Goal: Task Accomplishment & Management: Manage account settings

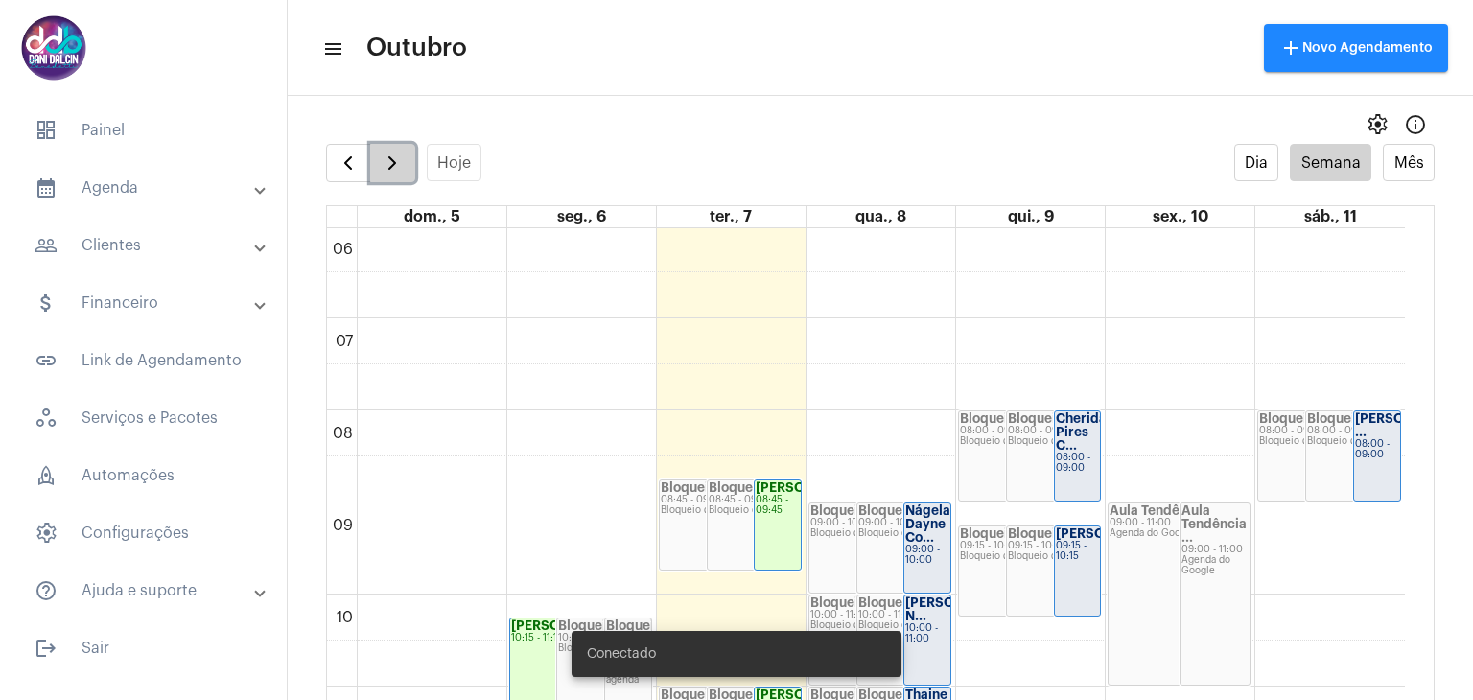
click at [398, 154] on span "button" at bounding box center [392, 162] width 23 height 23
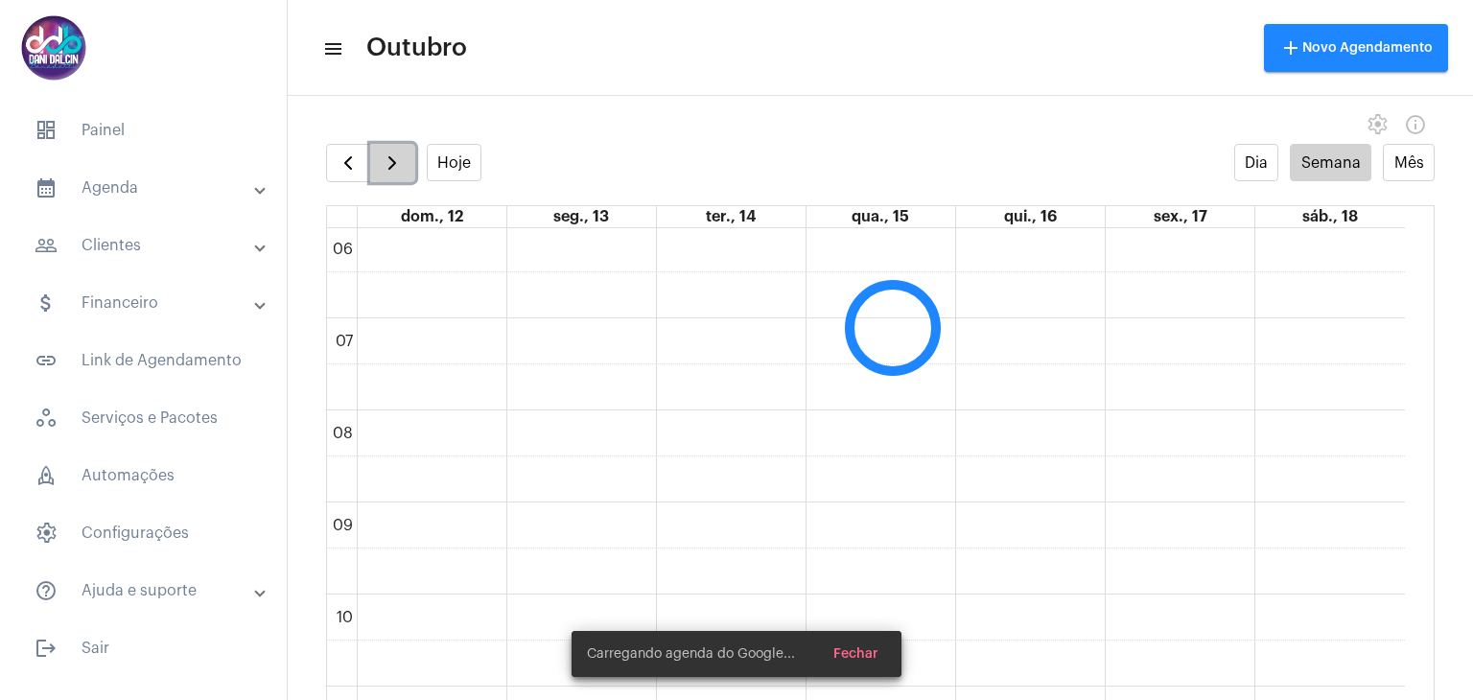
scroll to position [552, 0]
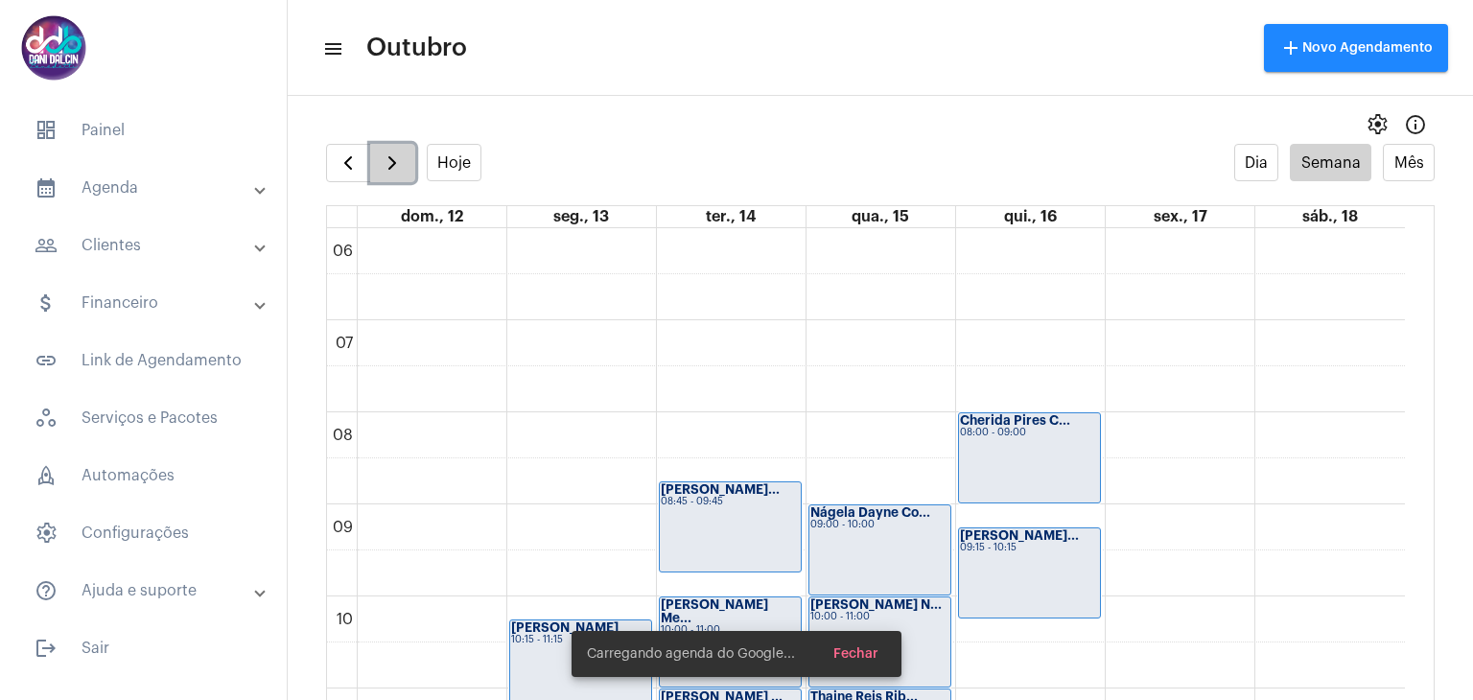
click at [398, 154] on span "button" at bounding box center [392, 162] width 23 height 23
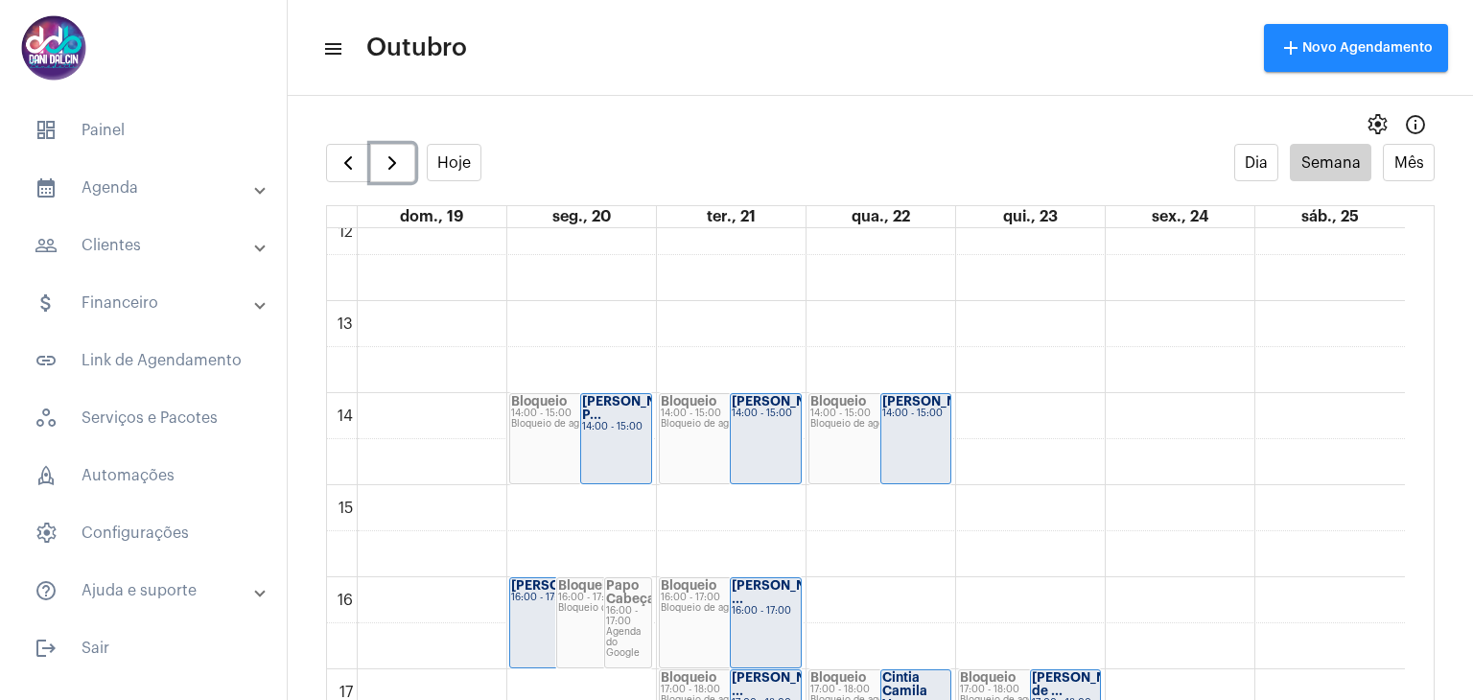
scroll to position [1223, 0]
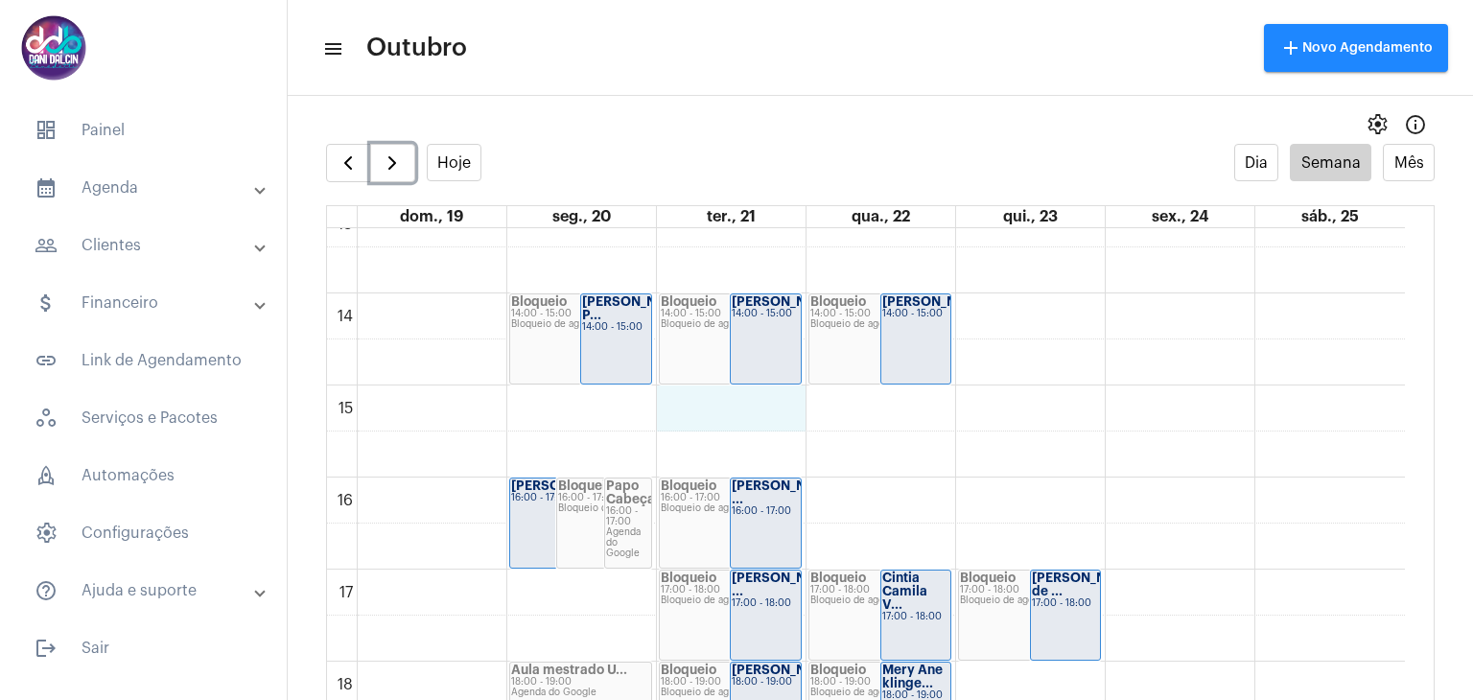
click at [755, 393] on div "00 01 02 03 04 05 06 07 08 09 10 11 12 13 14 15 16 17 18 19 20 21 22 23 Aline P…" at bounding box center [866, 109] width 1078 height 2209
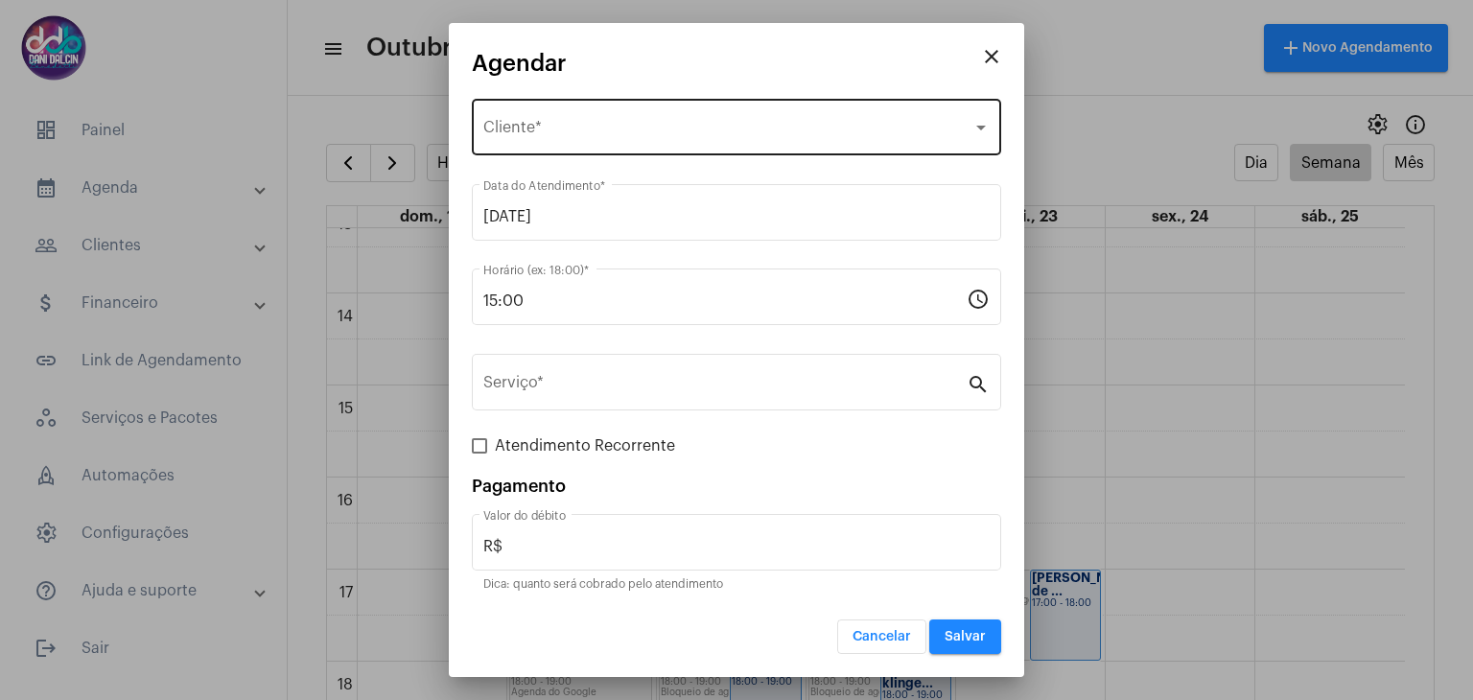
click at [577, 107] on div "Selecione o Cliente Cliente *" at bounding box center [736, 125] width 506 height 60
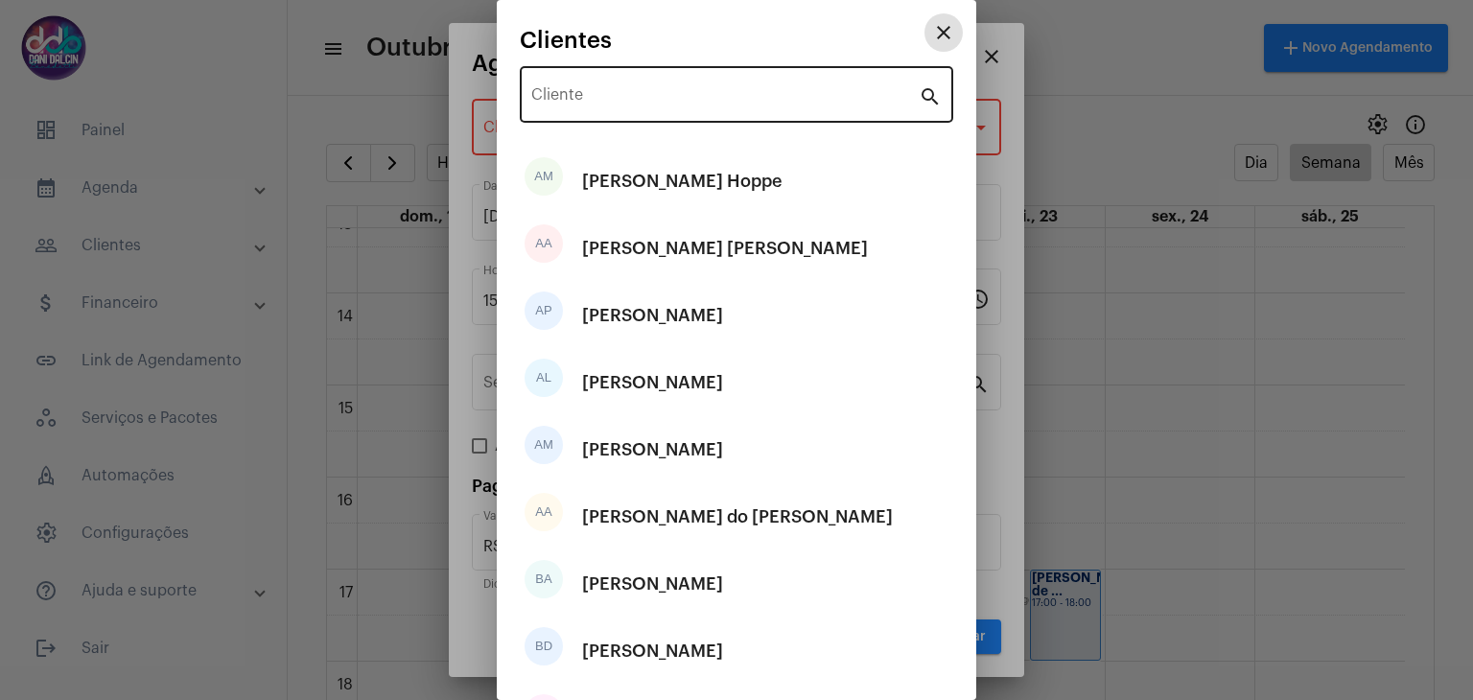
click at [609, 93] on input "Cliente" at bounding box center [724, 98] width 387 height 17
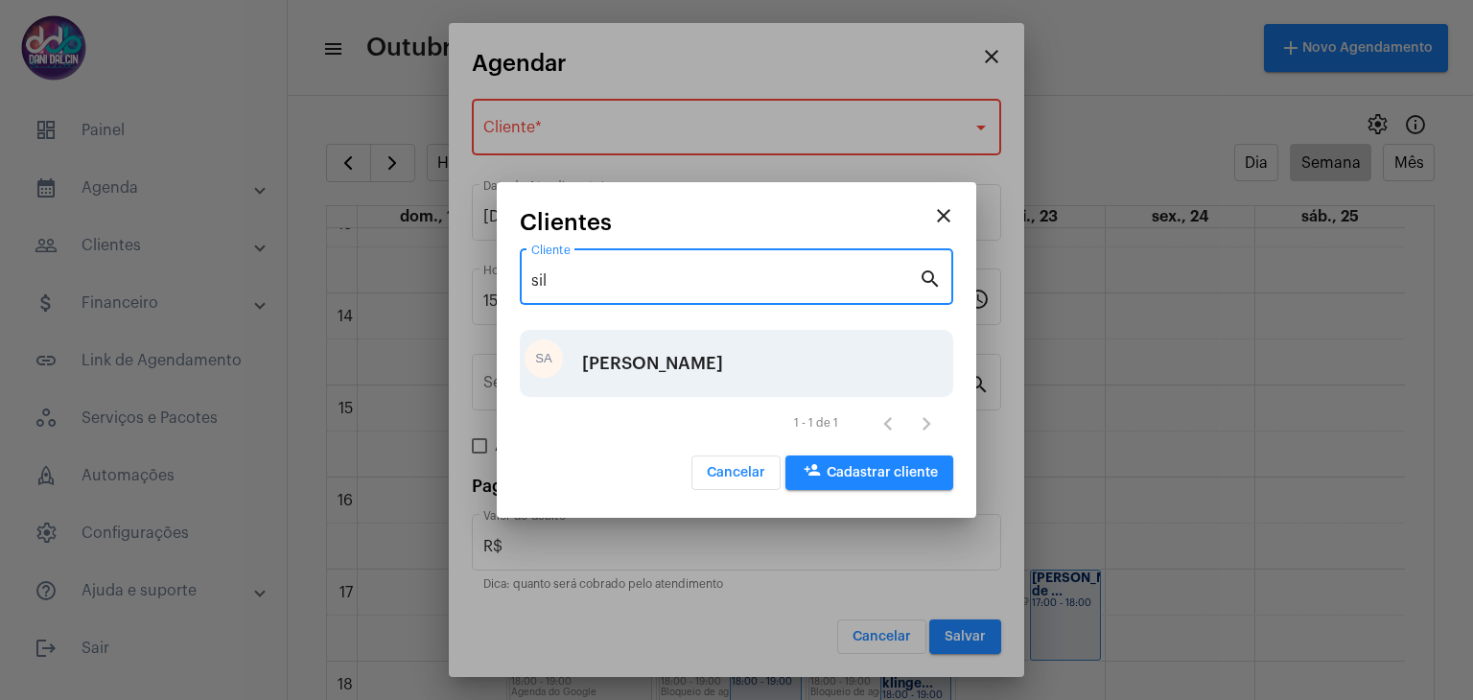
type input "sil"
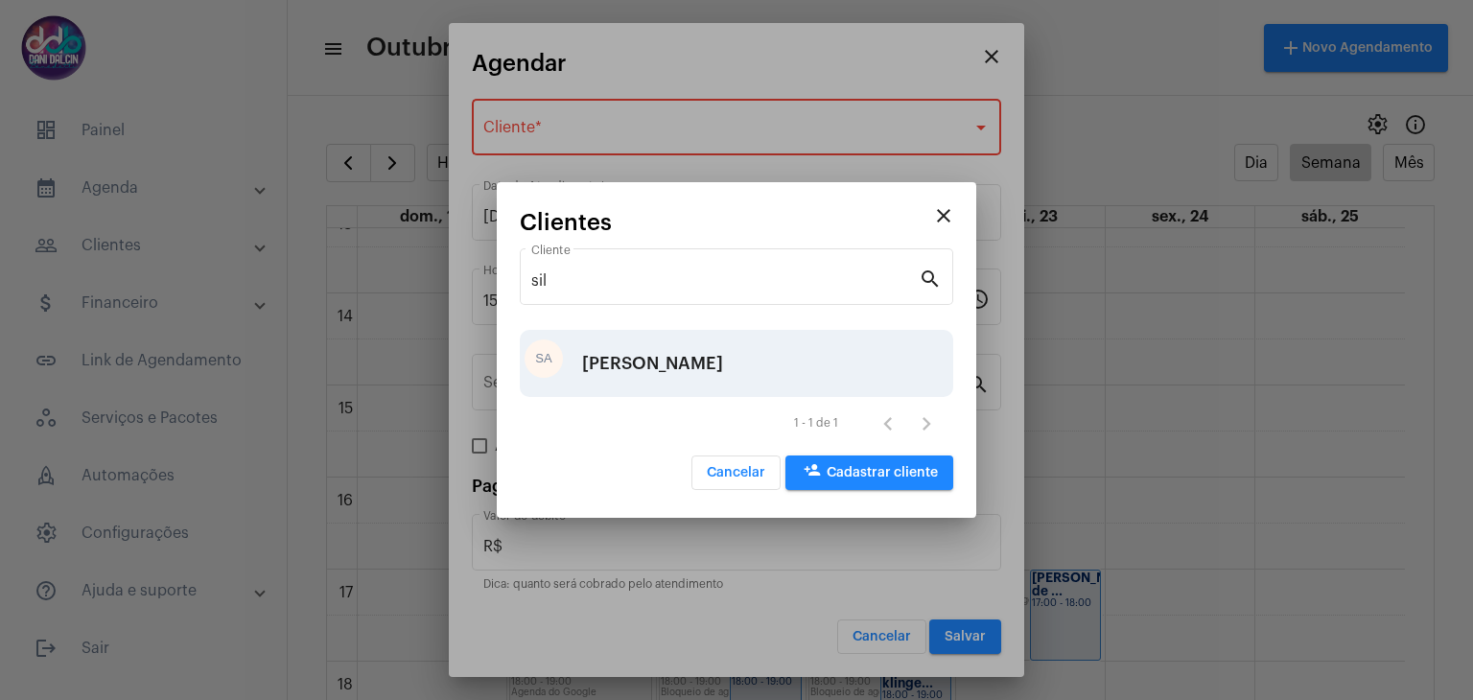
click at [596, 360] on div "[PERSON_NAME] [PERSON_NAME]" at bounding box center [652, 364] width 141 height 58
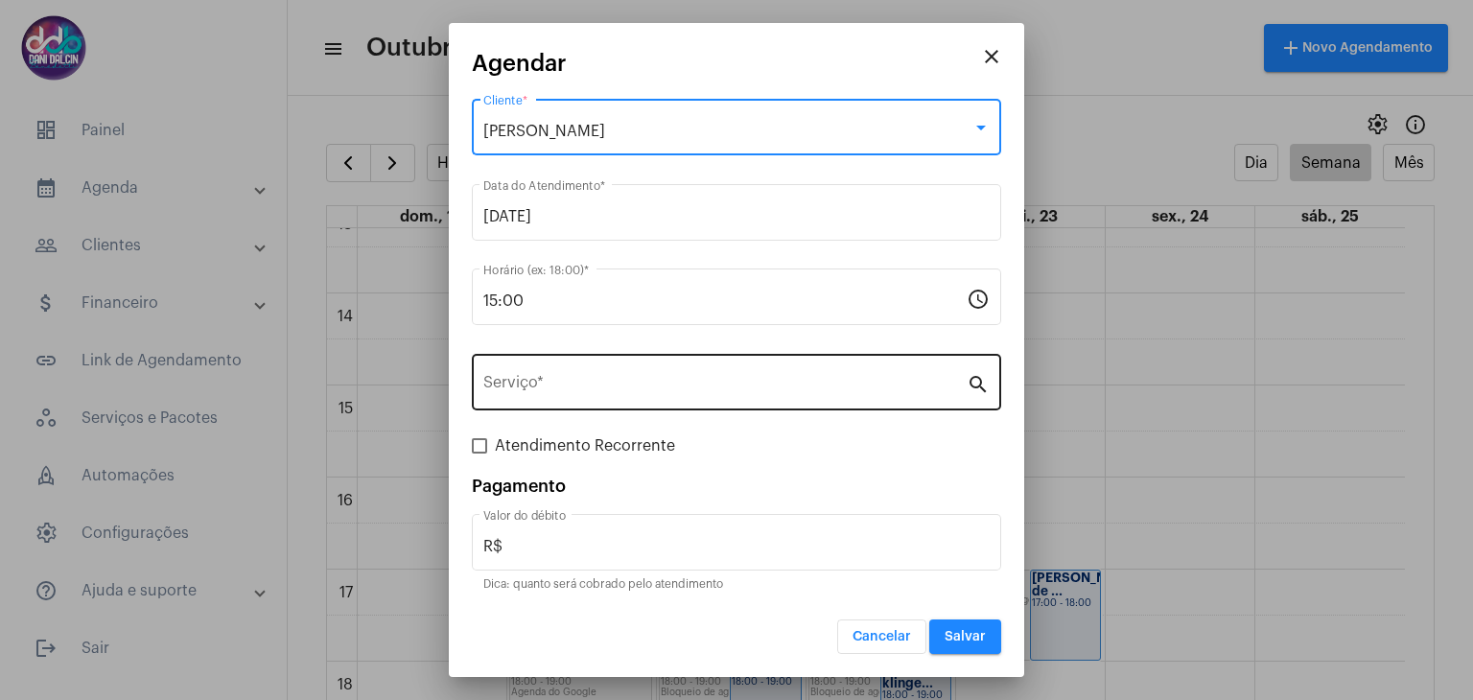
click at [586, 369] on div "Serviço *" at bounding box center [724, 380] width 483 height 60
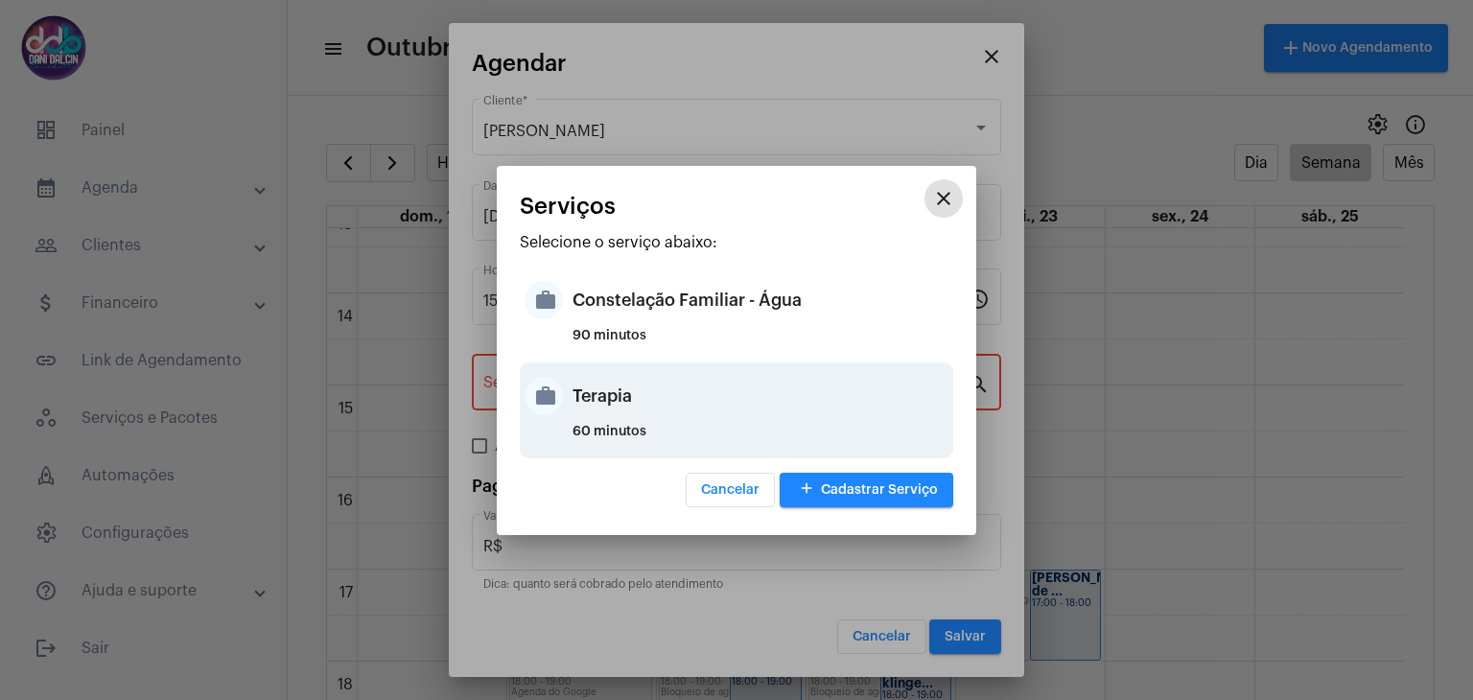
click at [612, 396] on div "Terapia" at bounding box center [760, 396] width 376 height 58
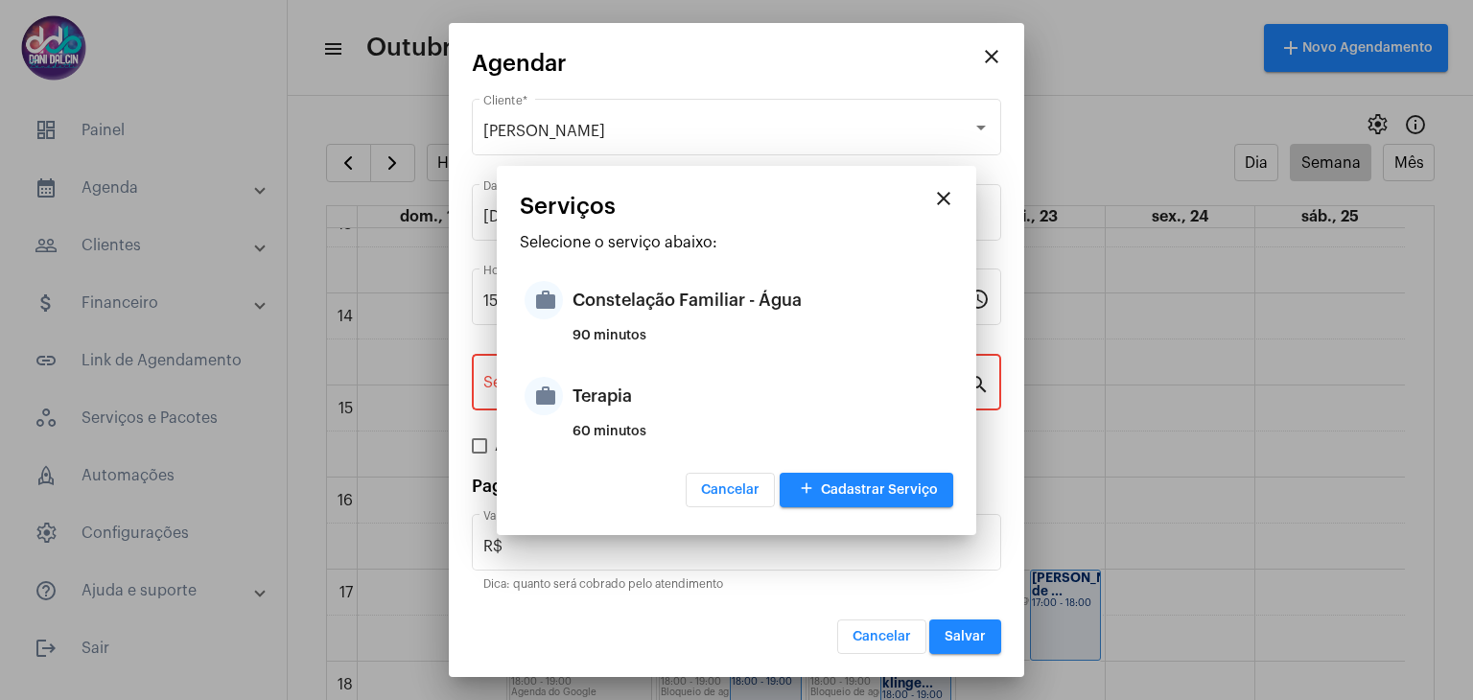
type input "Terapia"
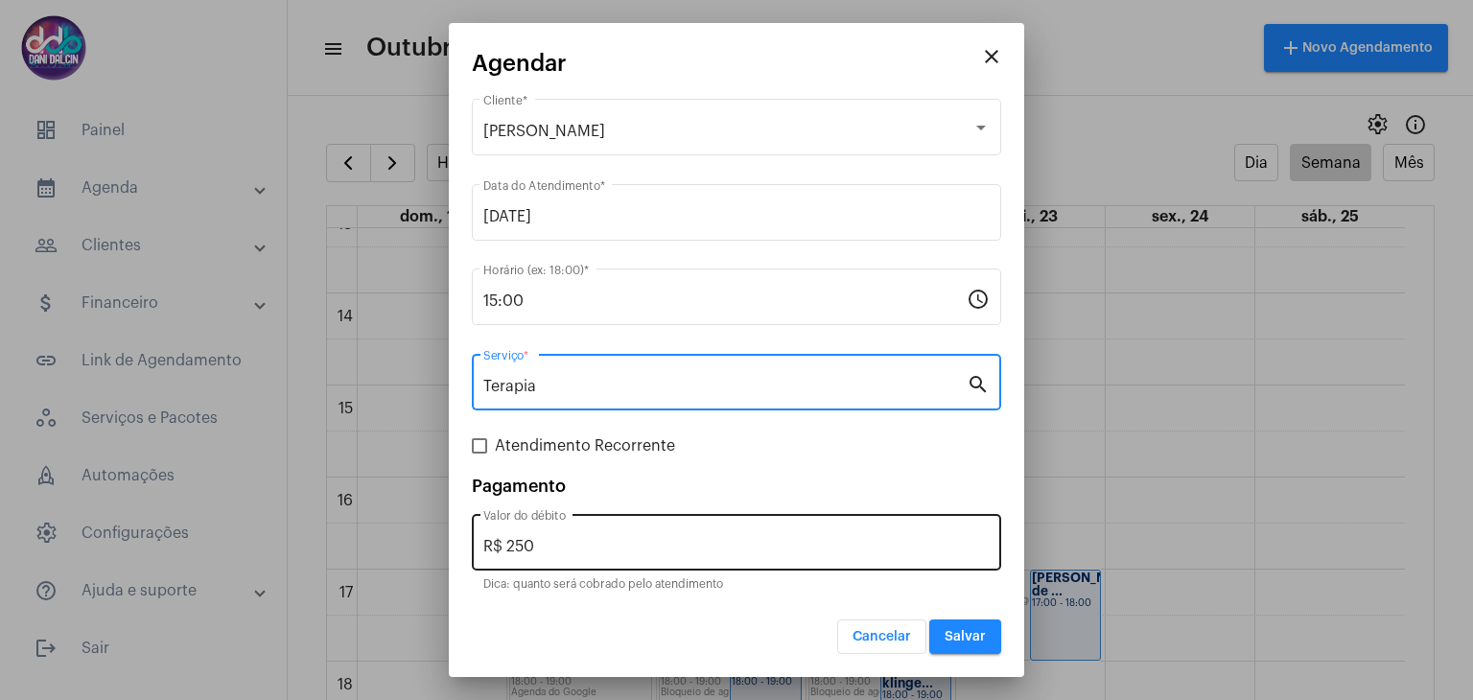
click at [575, 549] on input "R$ 250" at bounding box center [736, 546] width 506 height 17
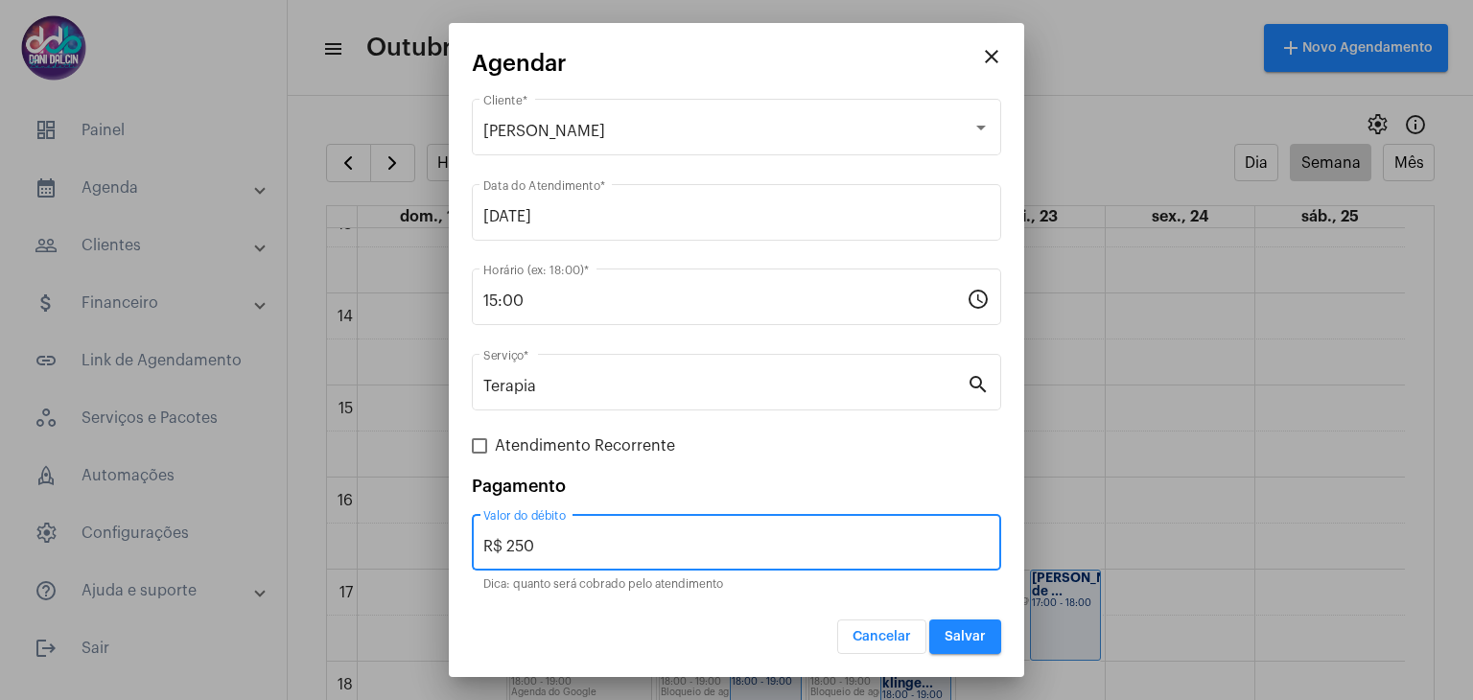
click at [575, 549] on input "R$ 250" at bounding box center [736, 546] width 506 height 17
type input "R$ 150"
click at [479, 451] on span at bounding box center [479, 445] width 15 height 15
click at [479, 453] on input "Atendimento Recorrente" at bounding box center [478, 453] width 1 height 1
checkbox input "true"
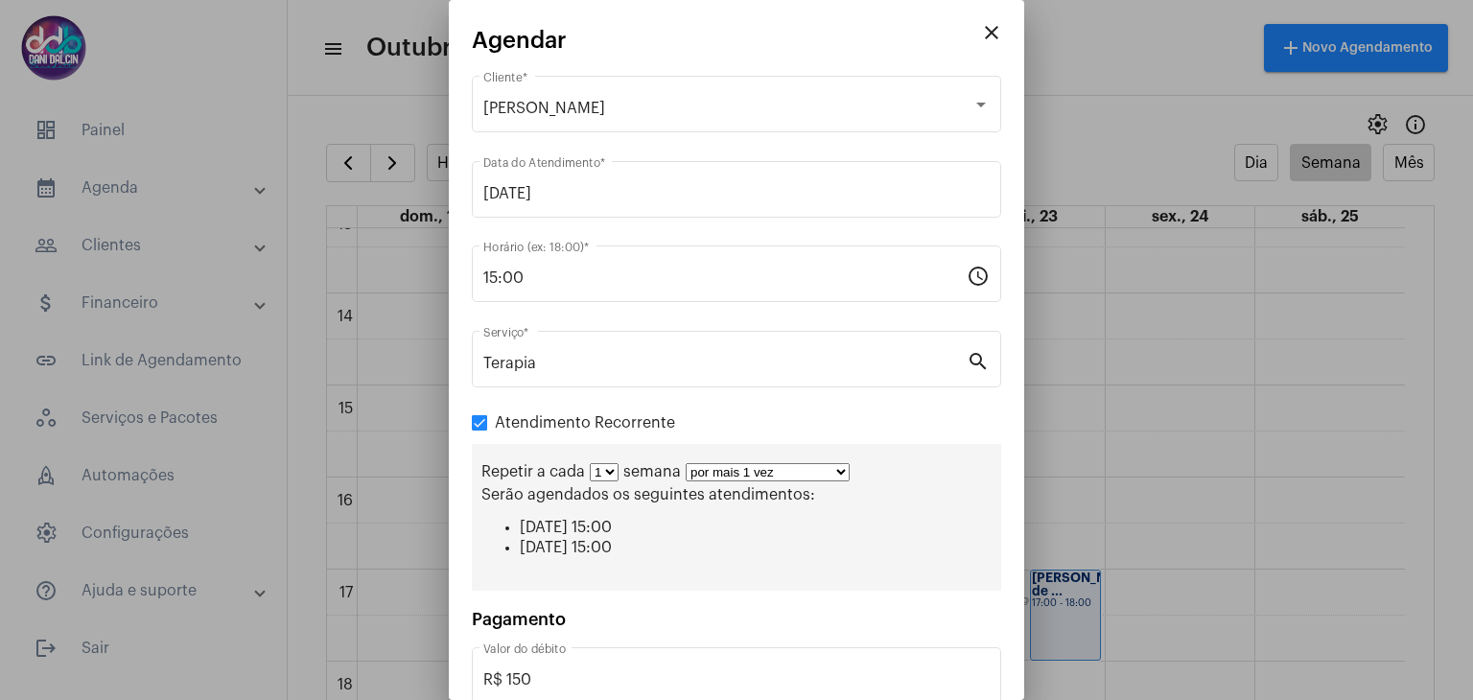
click at [835, 471] on select "por mais 1 vez por mais 2 vezes por mais 3 vezes por mais 4 vezes por mais 5 ve…" at bounding box center [767, 472] width 164 height 18
select select "10: 0"
click at [685, 463] on select "por mais 1 vez por mais 2 vezes por mais 3 vezes por mais 4 vezes por mais 5 ve…" at bounding box center [767, 472] width 164 height 18
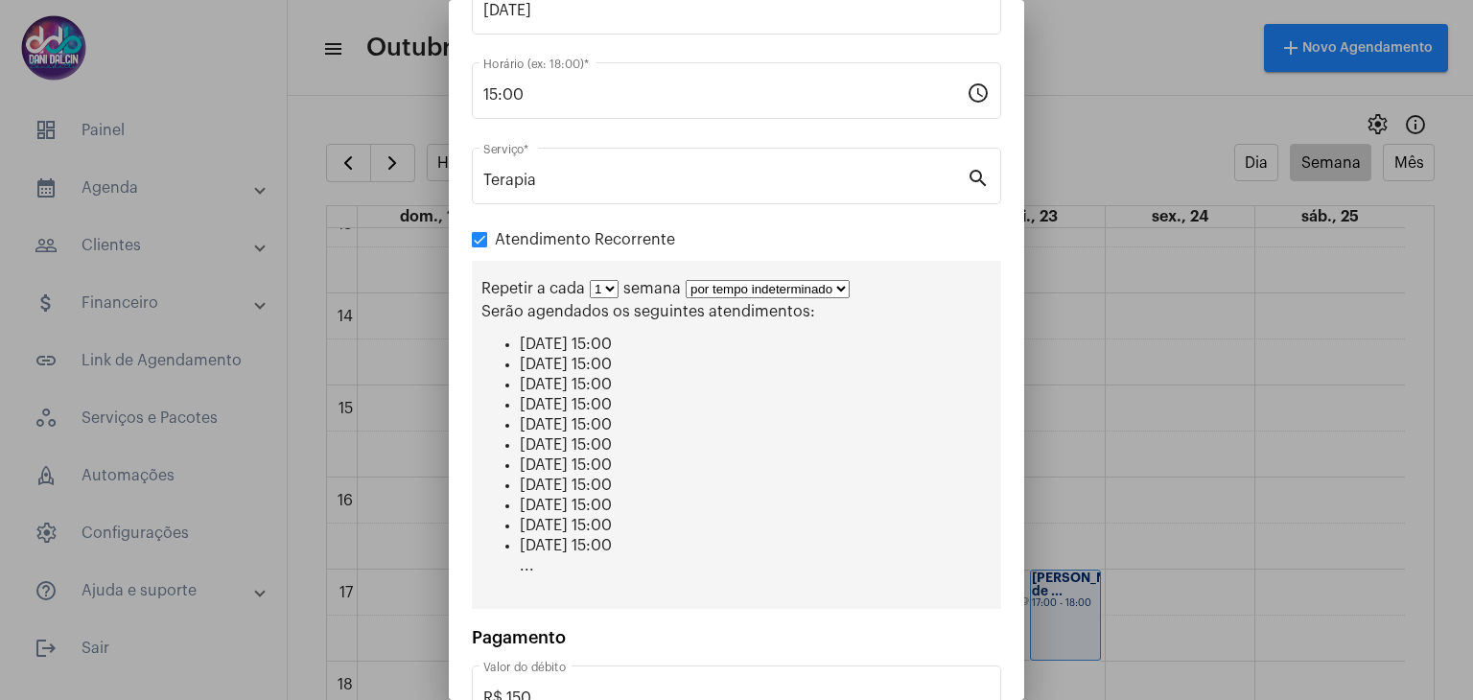
scroll to position [305, 0]
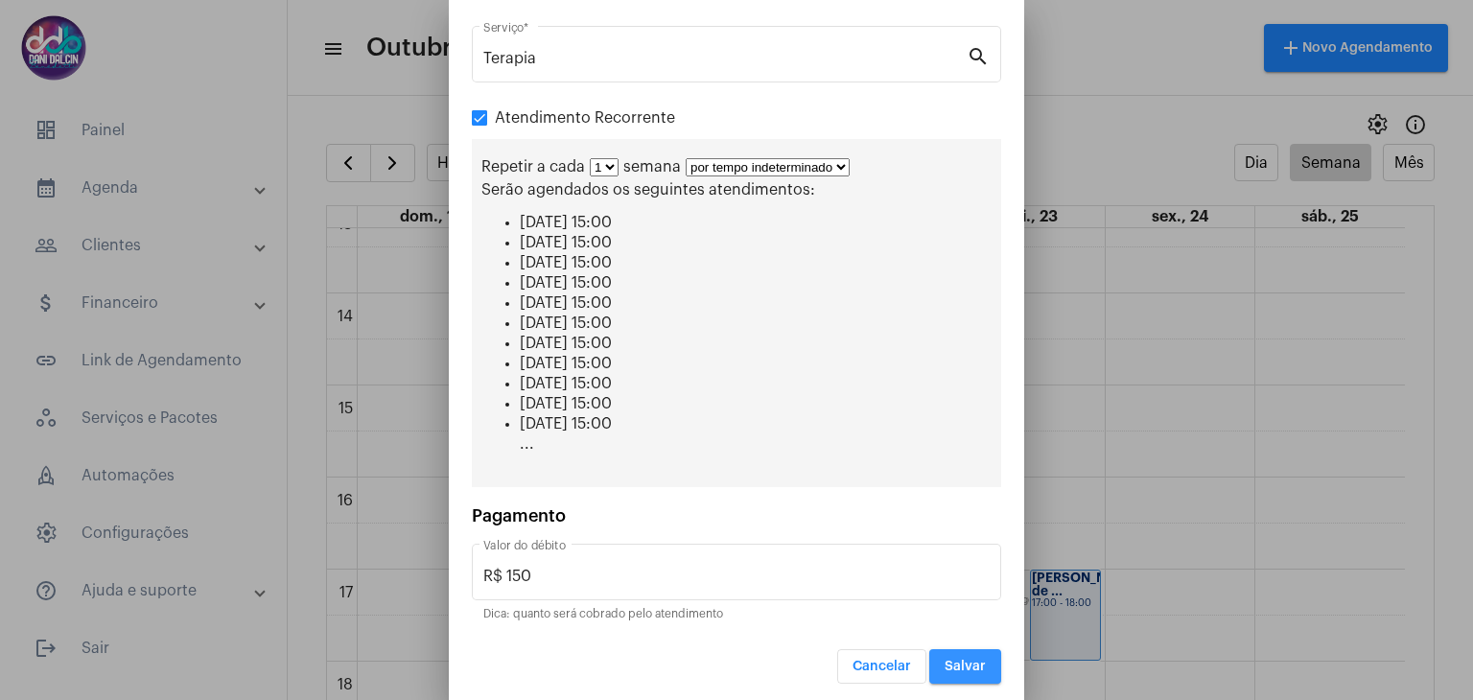
click at [944, 660] on span "Salvar" at bounding box center [964, 666] width 41 height 13
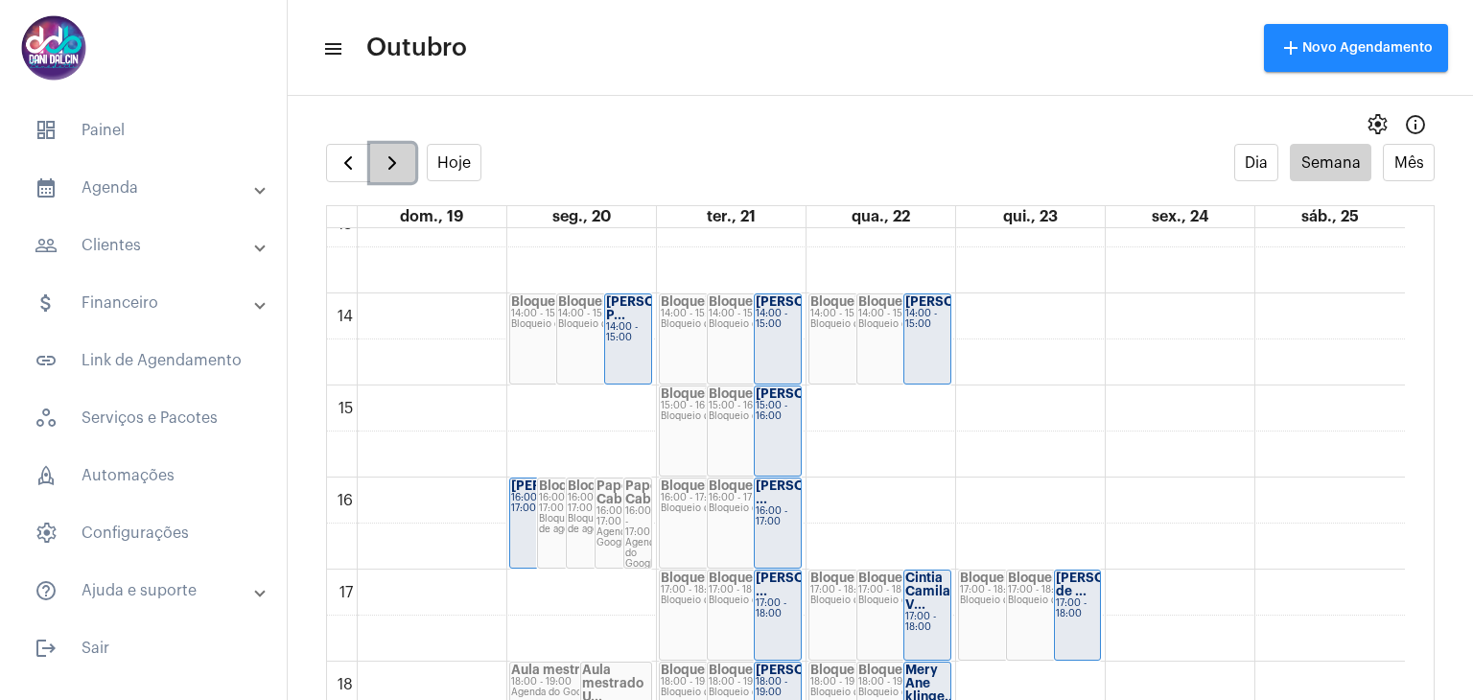
click at [381, 149] on button "button" at bounding box center [392, 163] width 45 height 38
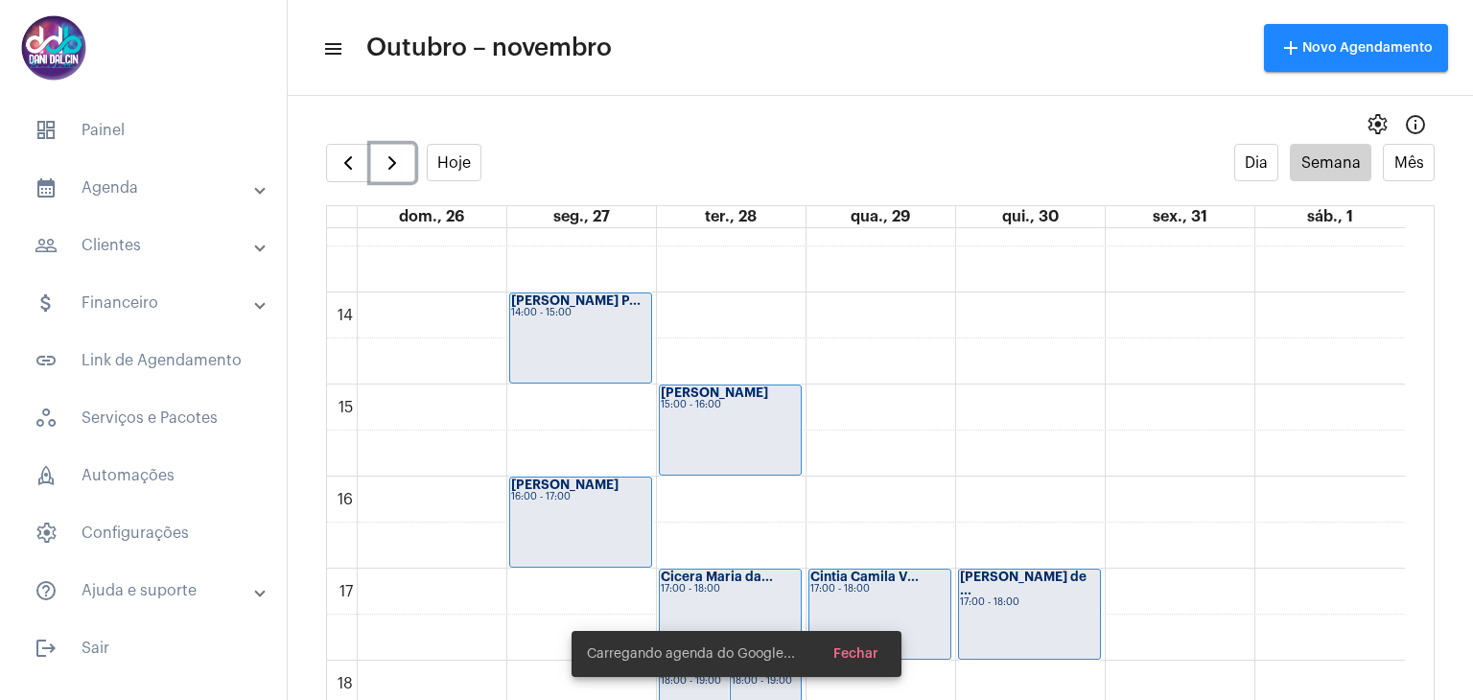
scroll to position [1225, 0]
click at [724, 429] on div "Silvia Angela d... 15:00 - 16:00" at bounding box center [730, 428] width 141 height 89
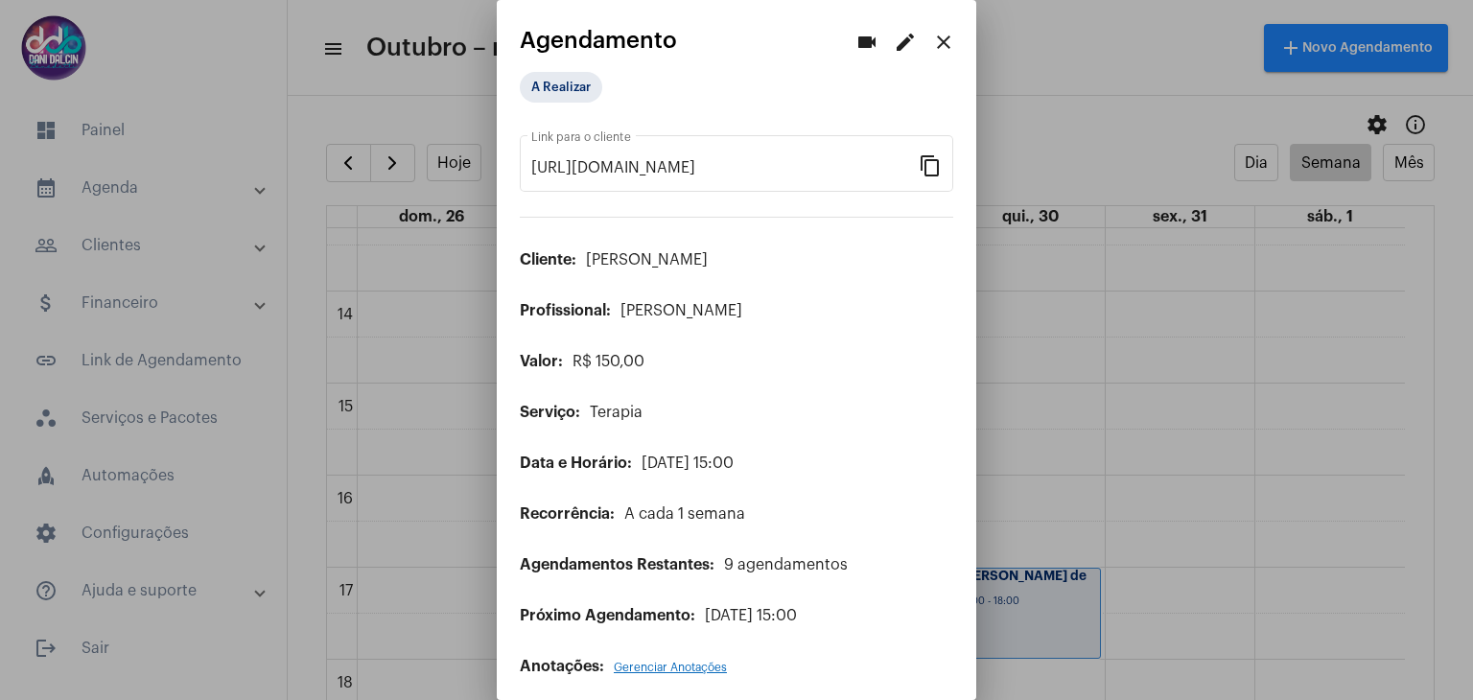
click at [894, 34] on mat-icon "edit" at bounding box center [905, 42] width 23 height 23
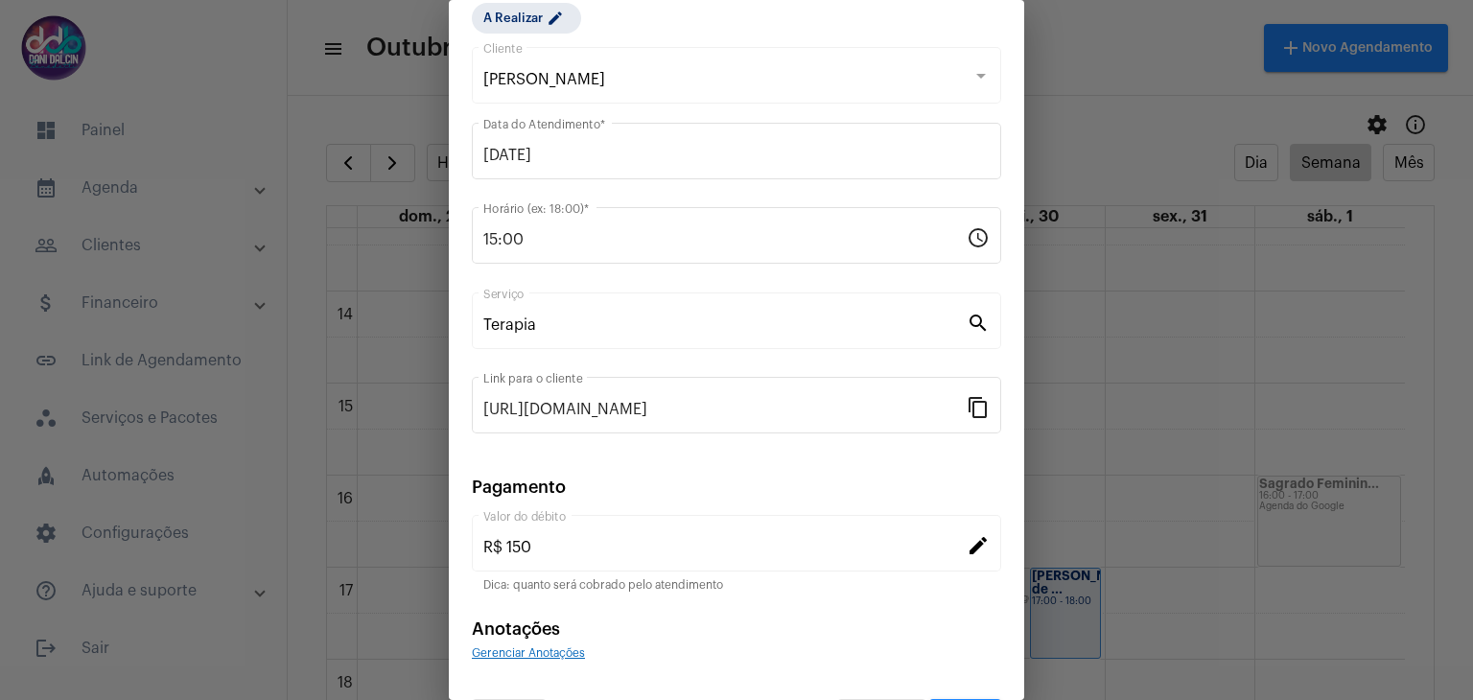
scroll to position [123, 0]
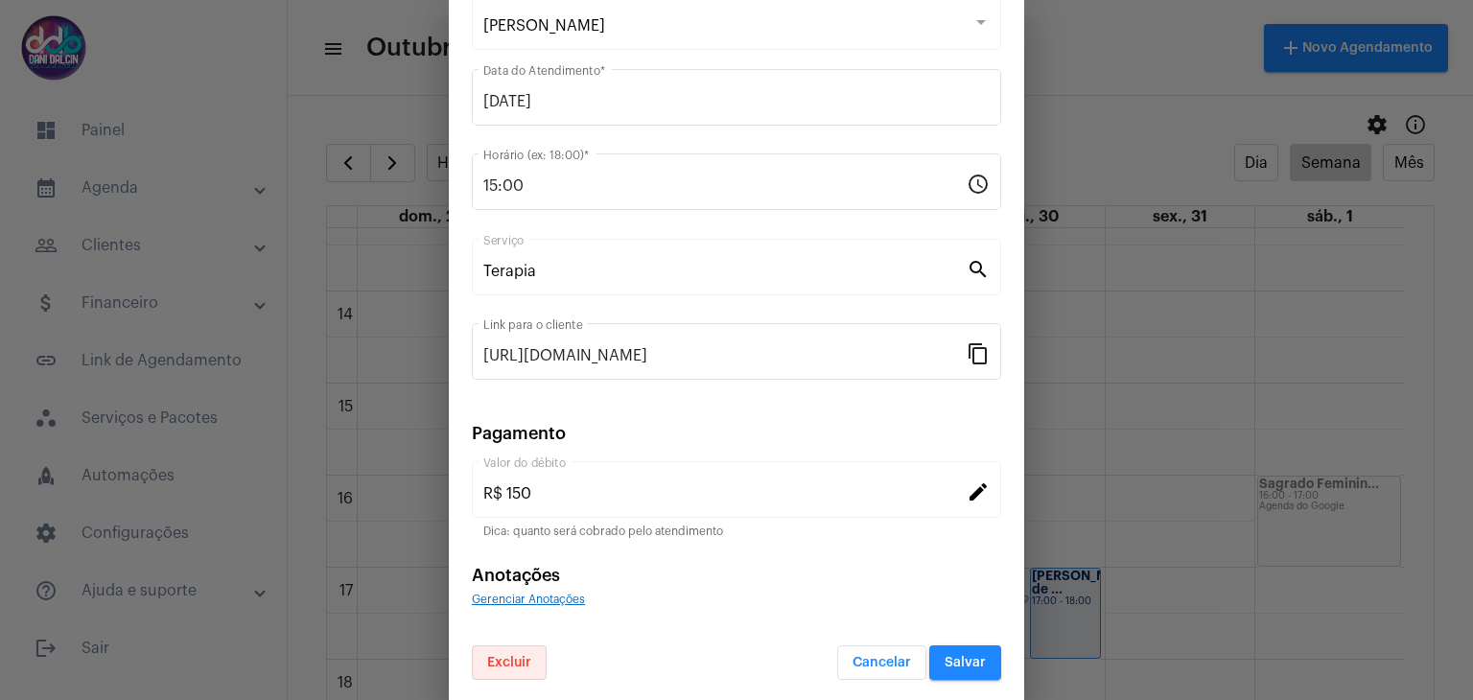
click at [517, 656] on span "Excluir" at bounding box center [509, 662] width 44 height 13
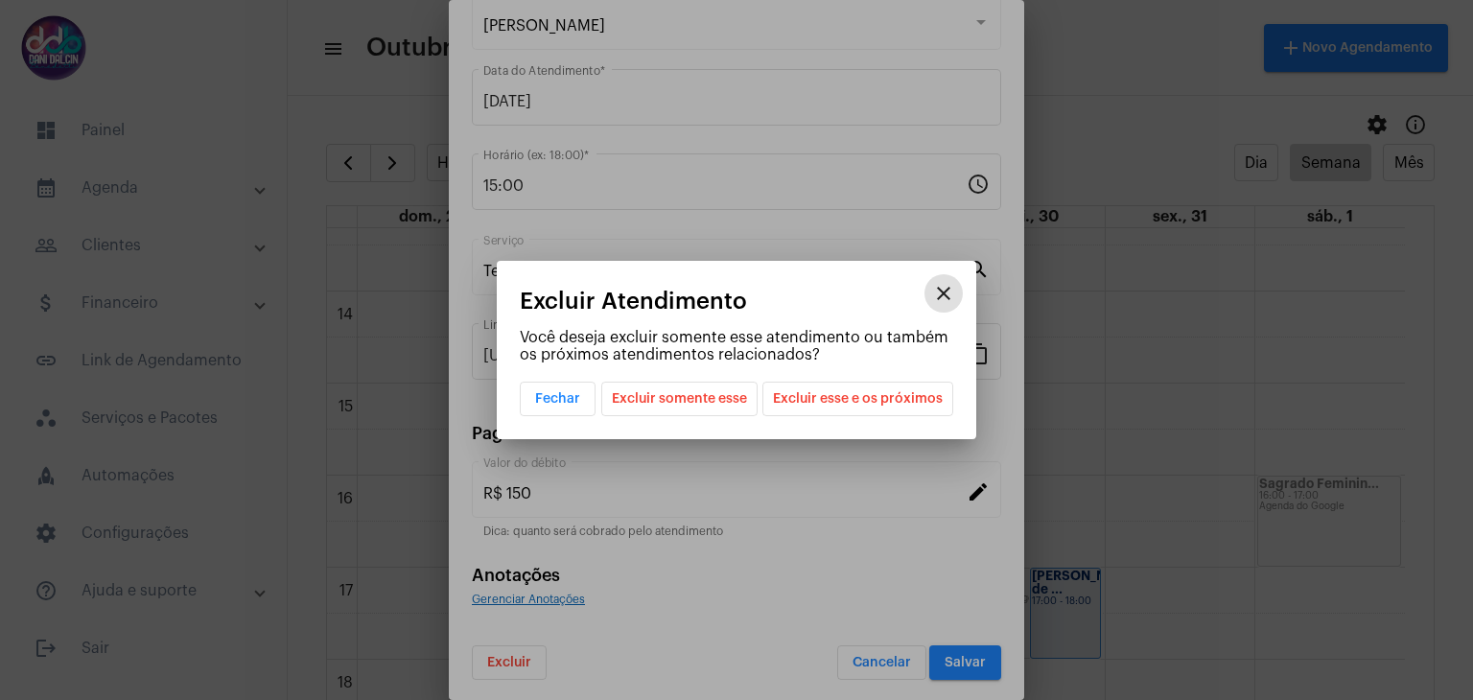
click at [836, 410] on span "Excluir esse e os próximos" at bounding box center [858, 399] width 170 height 33
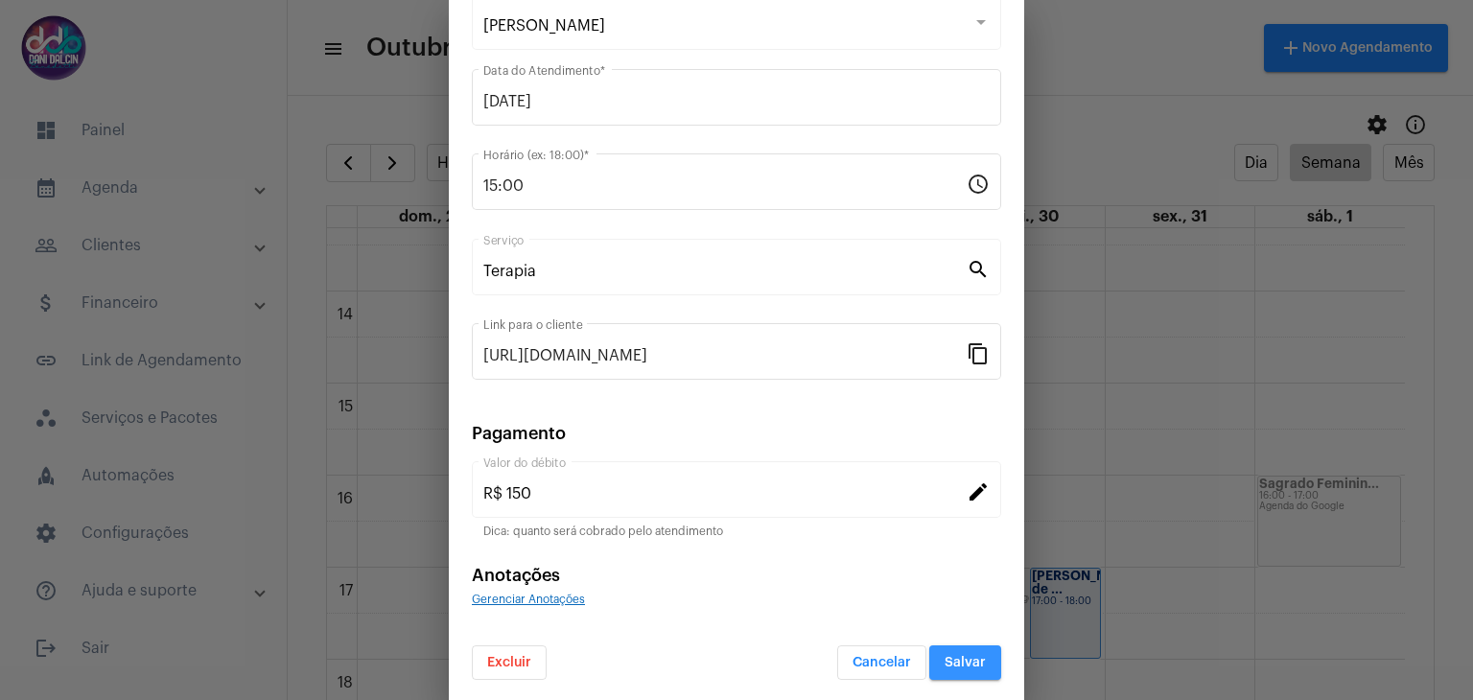
click at [964, 656] on span "Salvar" at bounding box center [964, 662] width 41 height 13
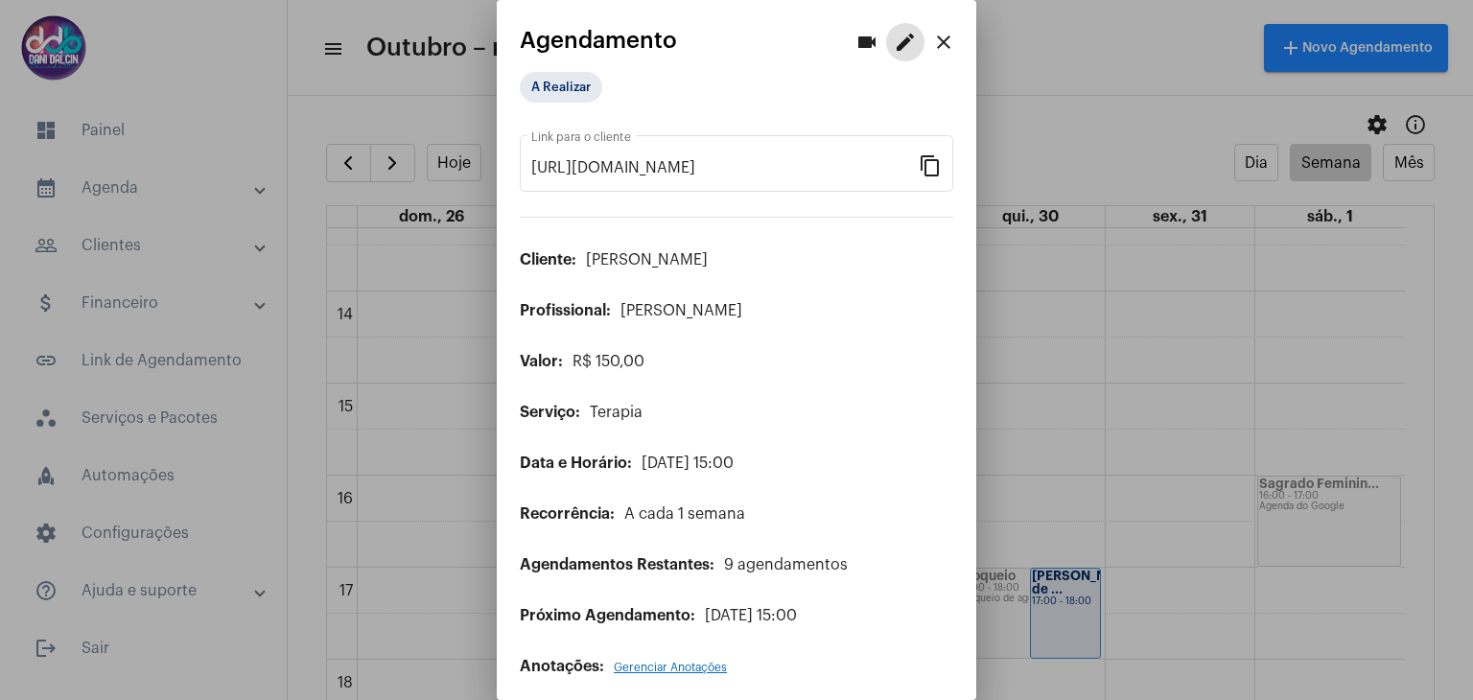
click at [932, 41] on mat-icon "close" at bounding box center [943, 42] width 23 height 23
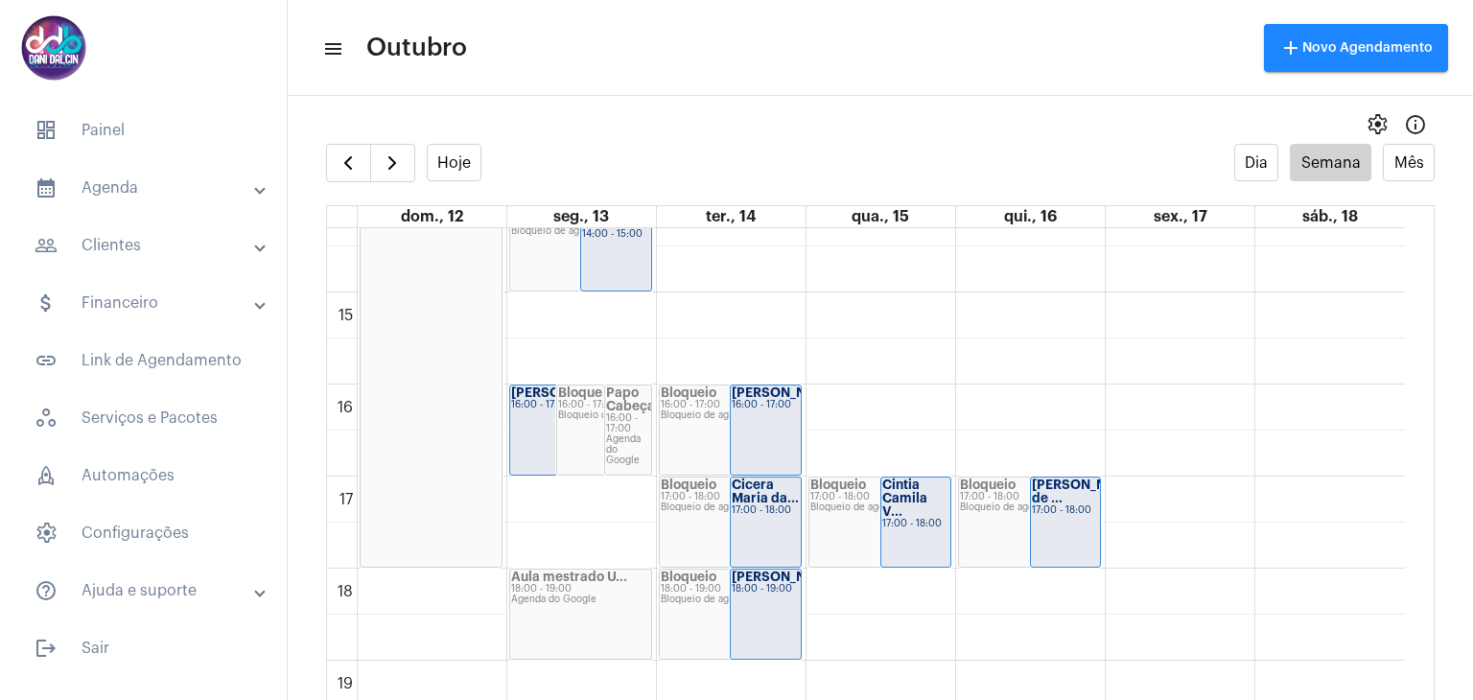
scroll to position [1319, 0]
click at [396, 166] on span "button" at bounding box center [392, 162] width 23 height 23
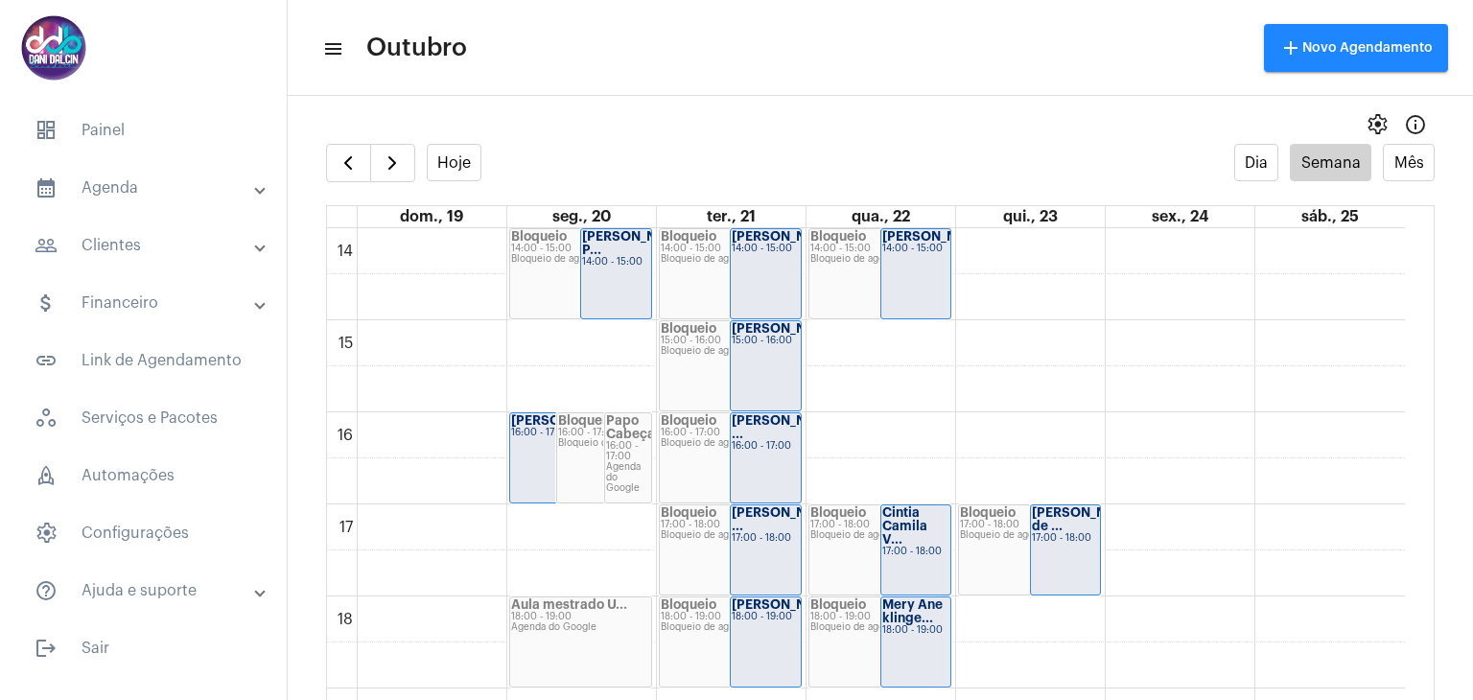
scroll to position [1321, 0]
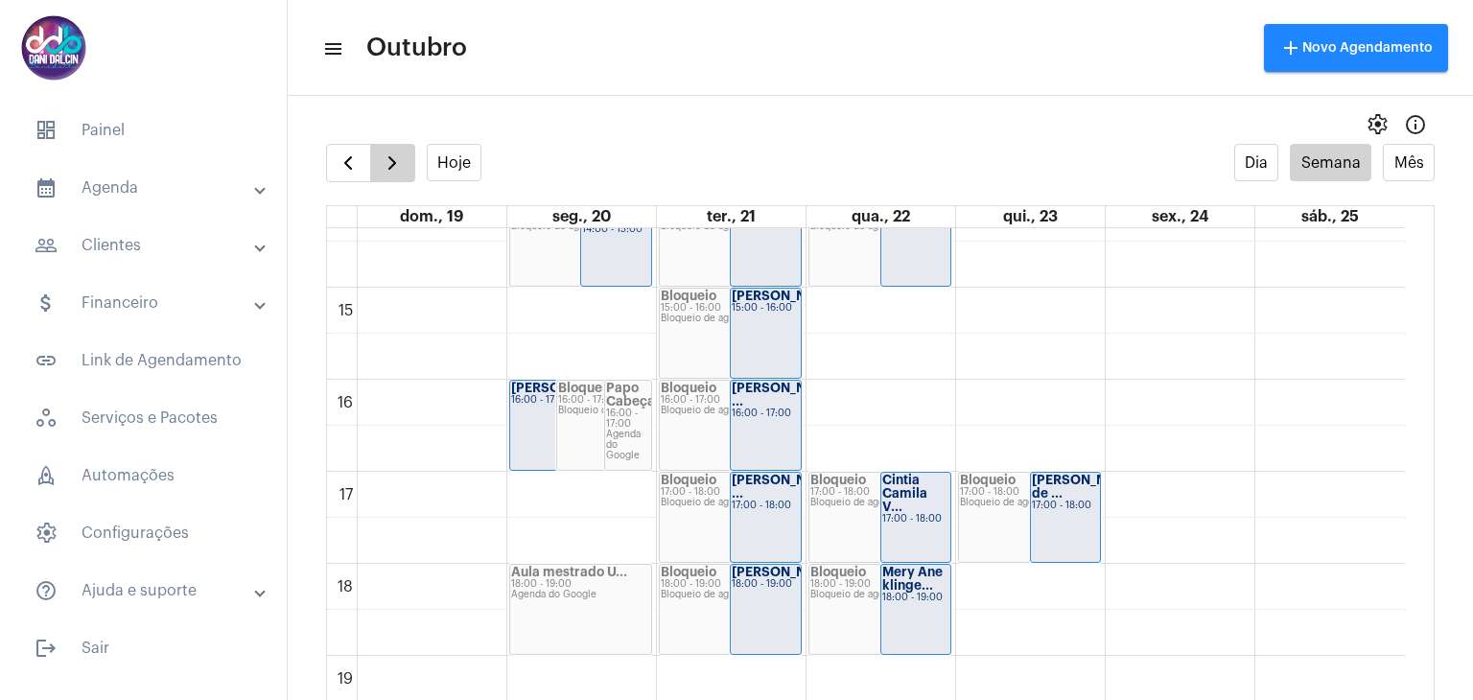
click at [391, 165] on span "button" at bounding box center [392, 162] width 23 height 23
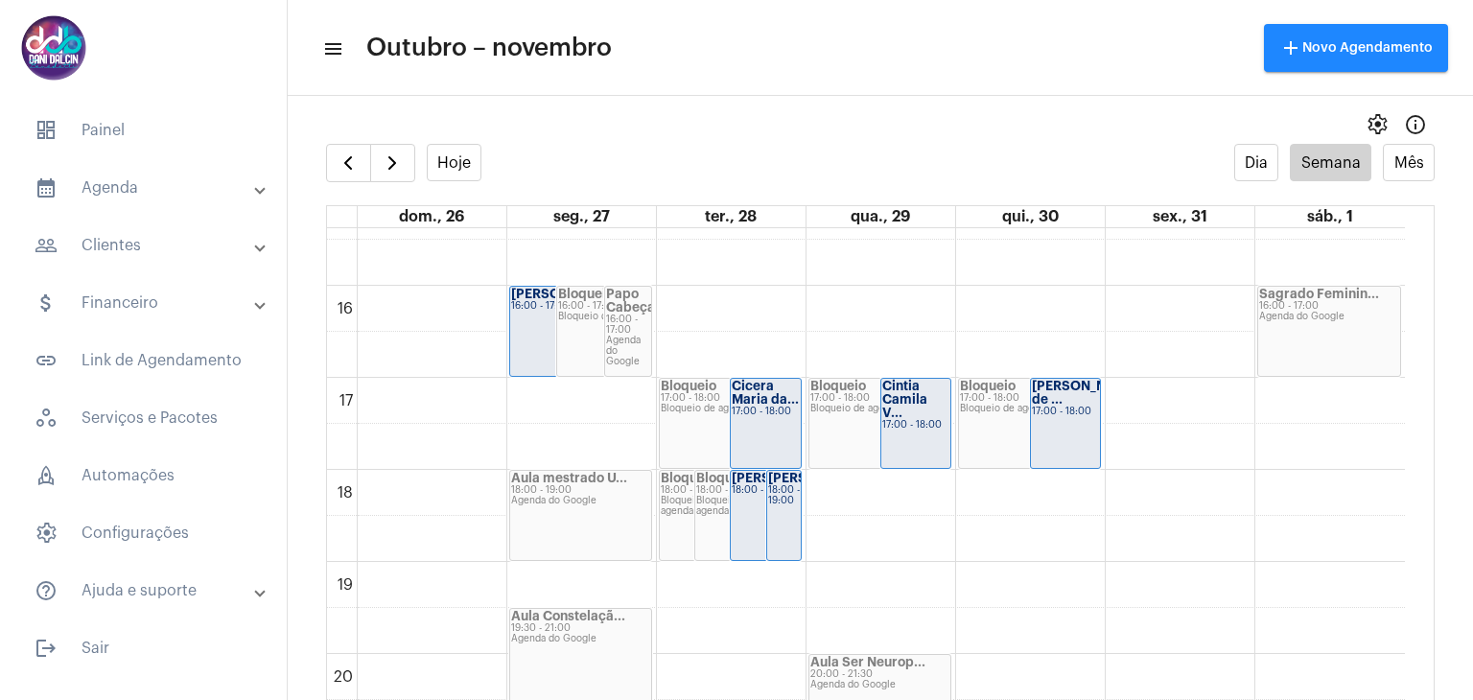
scroll to position [1127, 0]
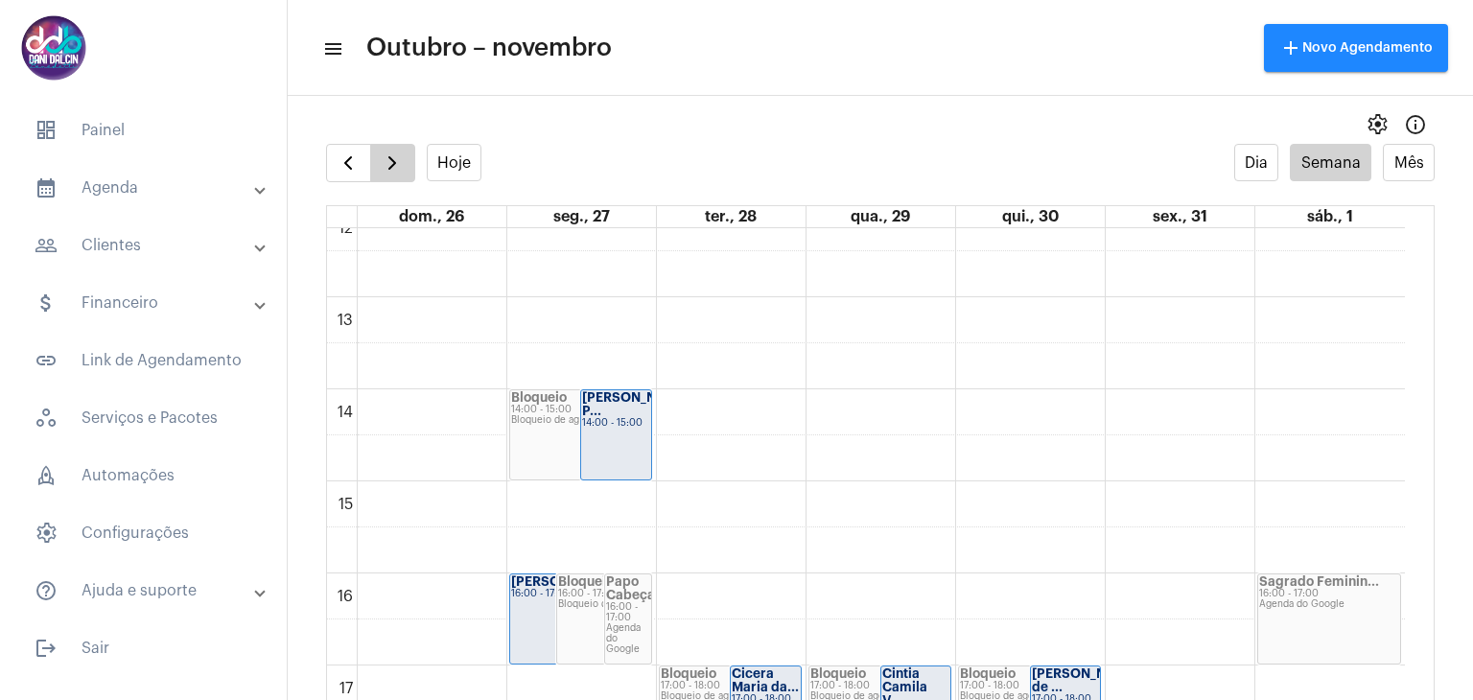
click at [406, 172] on button "button" at bounding box center [392, 163] width 45 height 38
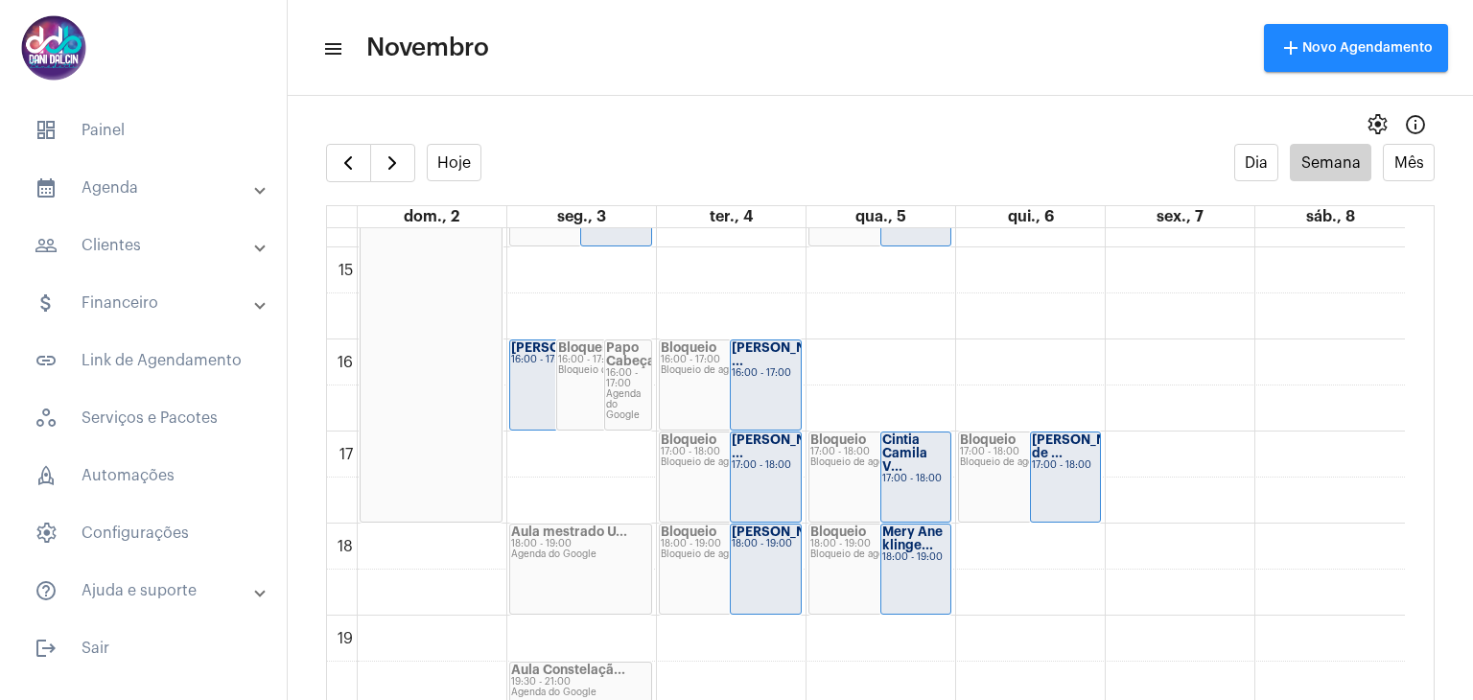
scroll to position [1225, 0]
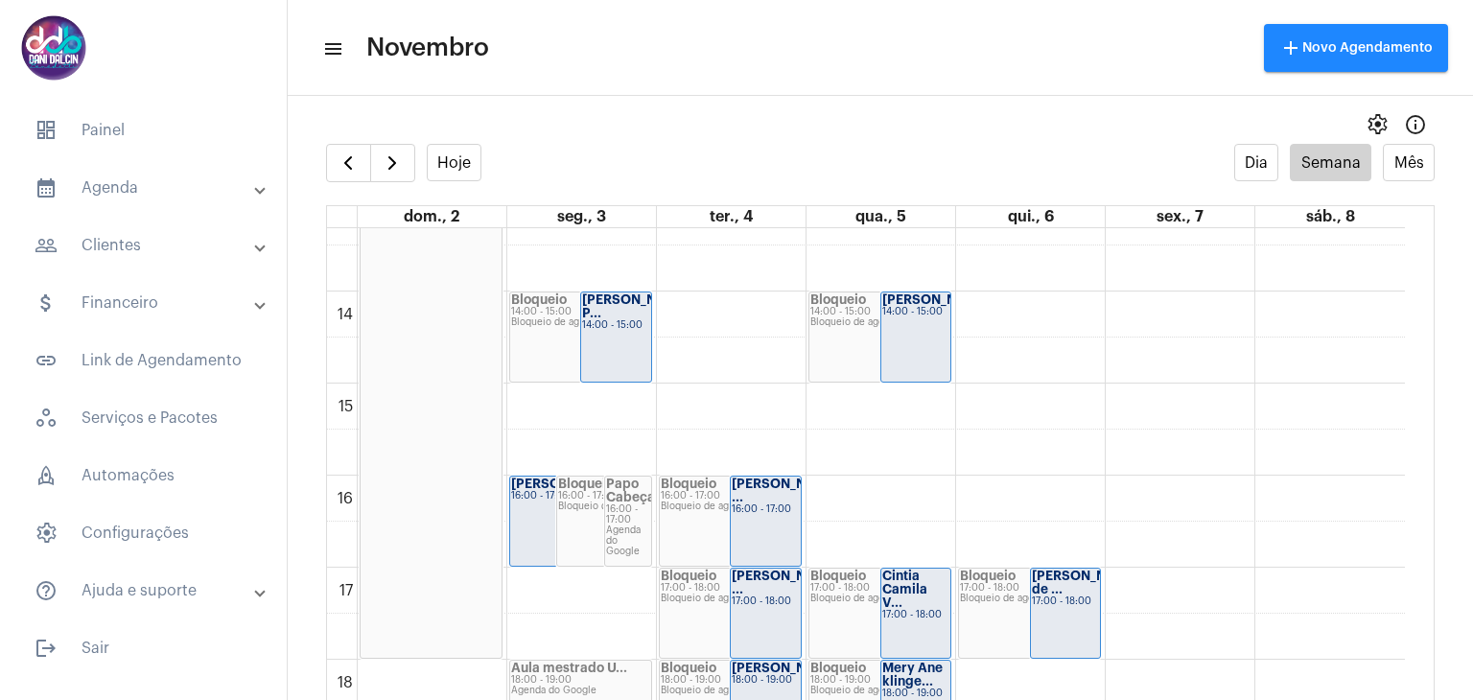
click at [752, 392] on div "00 01 02 03 04 05 06 07 08 09 10 11 12 13 14 15 16 17 18 19 20 21 22 23 Feriado…" at bounding box center [866, 107] width 1078 height 2209
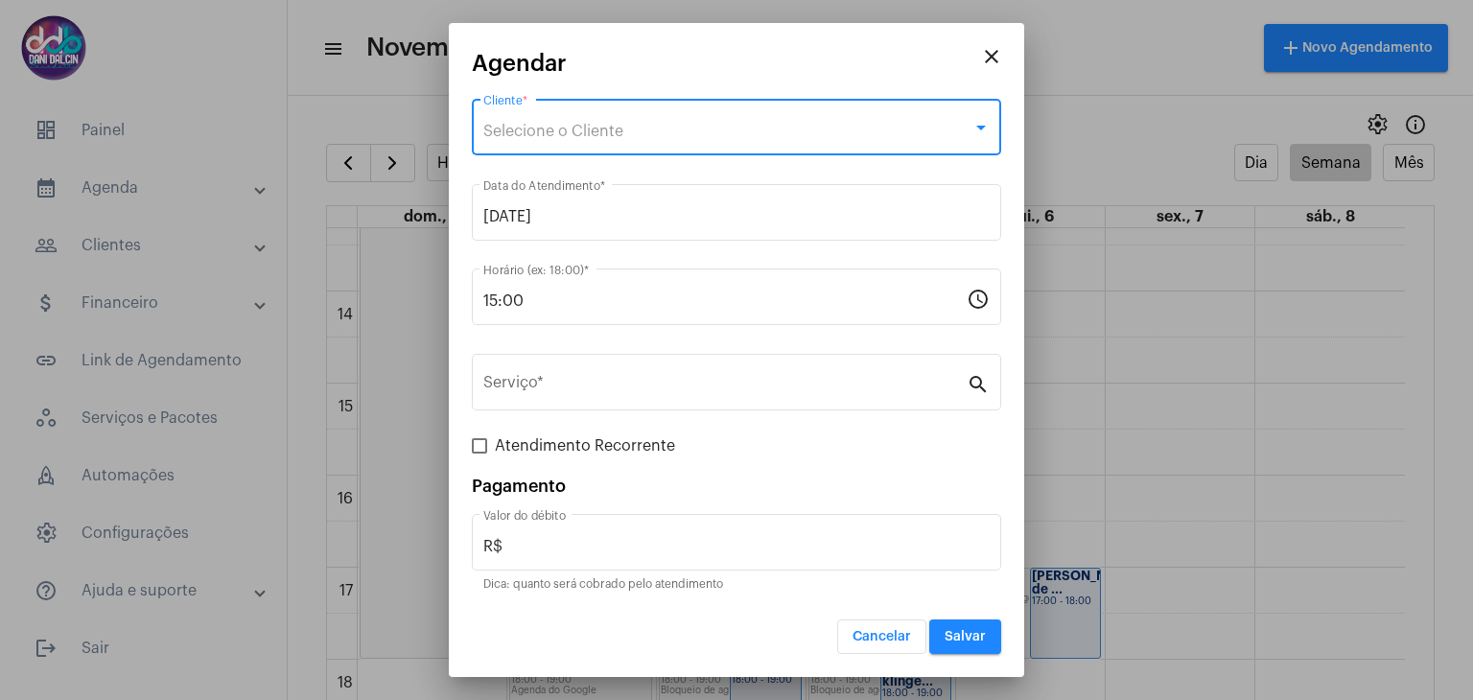
click at [525, 139] on div "Selecione o Cliente" at bounding box center [727, 131] width 489 height 17
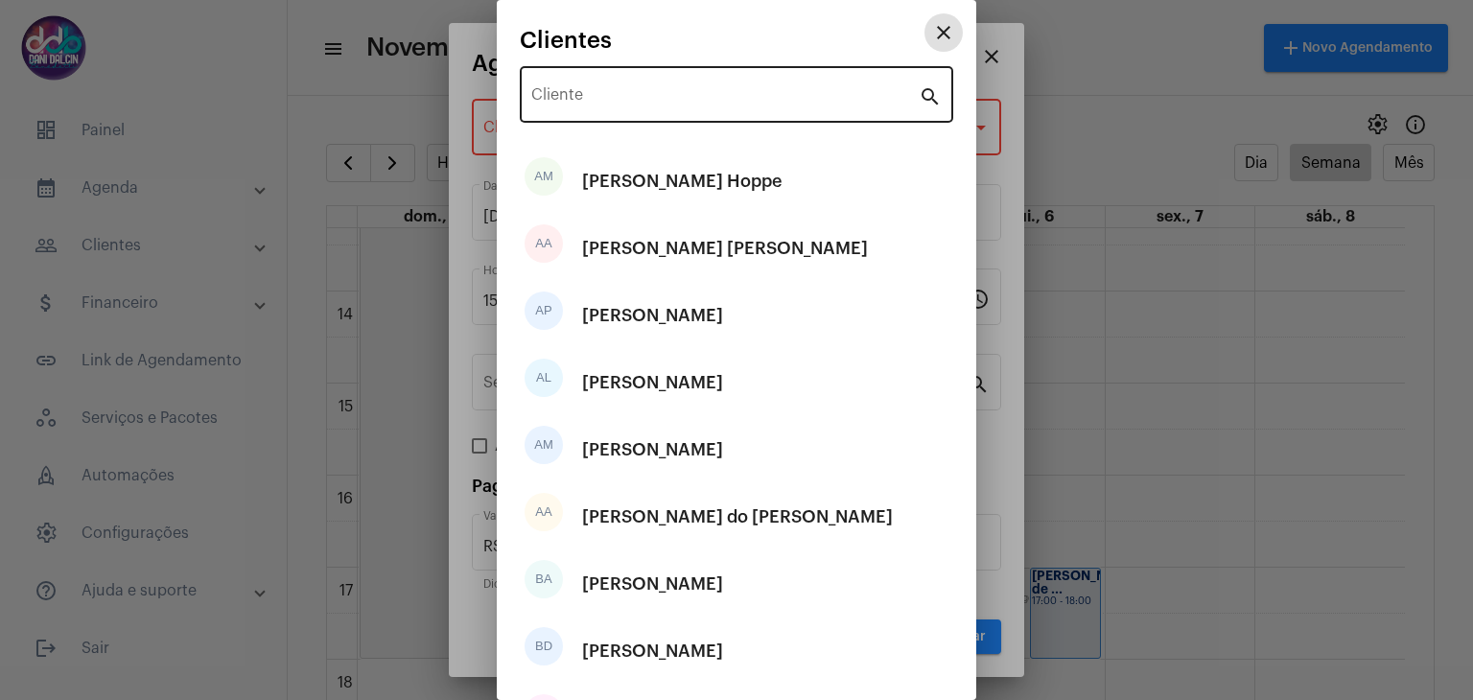
click at [592, 103] on input "Cliente" at bounding box center [724, 98] width 387 height 17
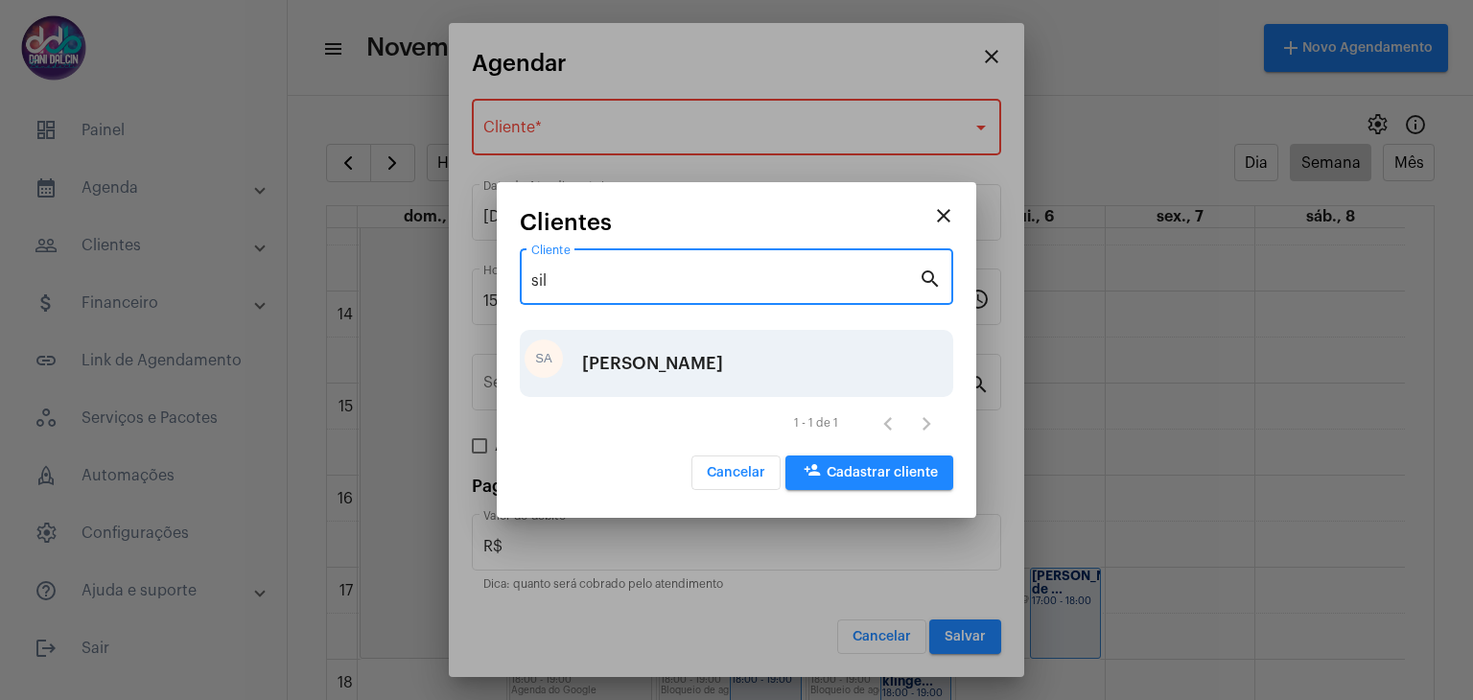
type input "sil"
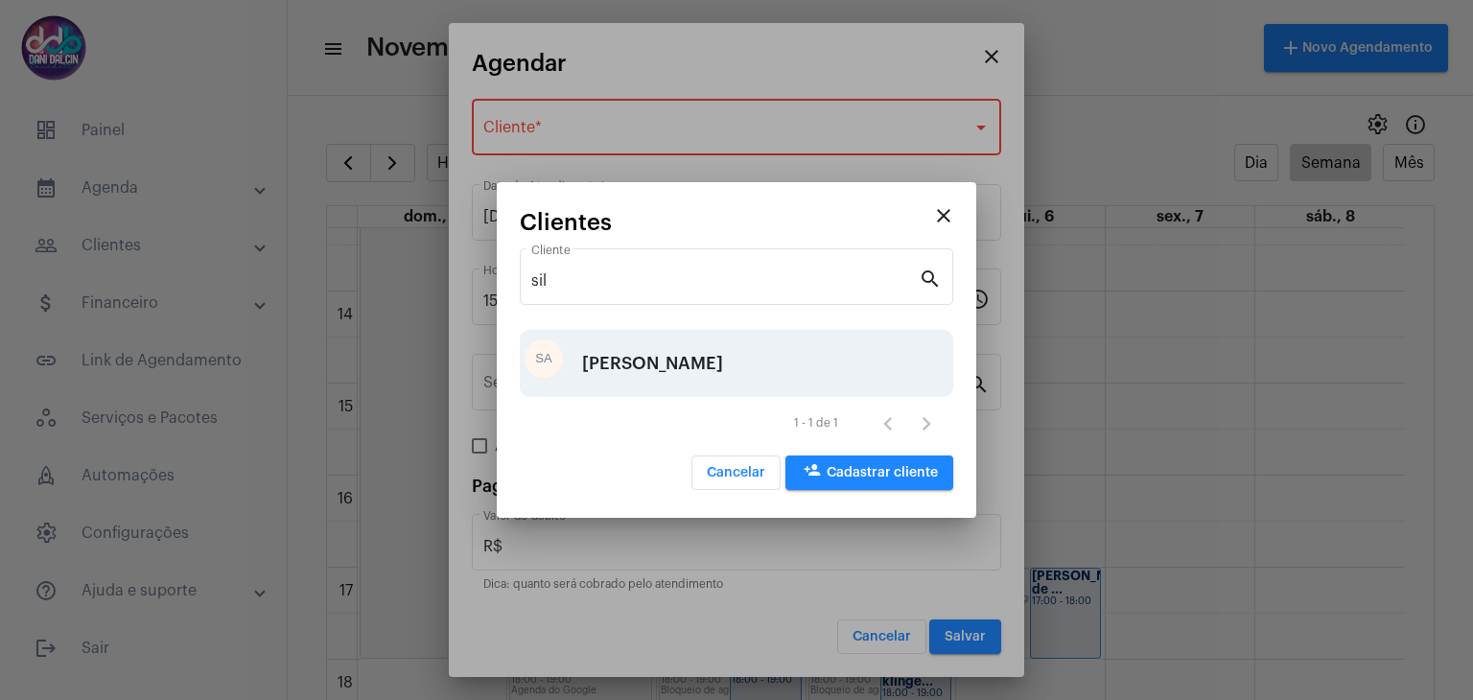
click at [621, 356] on div "[PERSON_NAME] [PERSON_NAME]" at bounding box center [652, 364] width 141 height 58
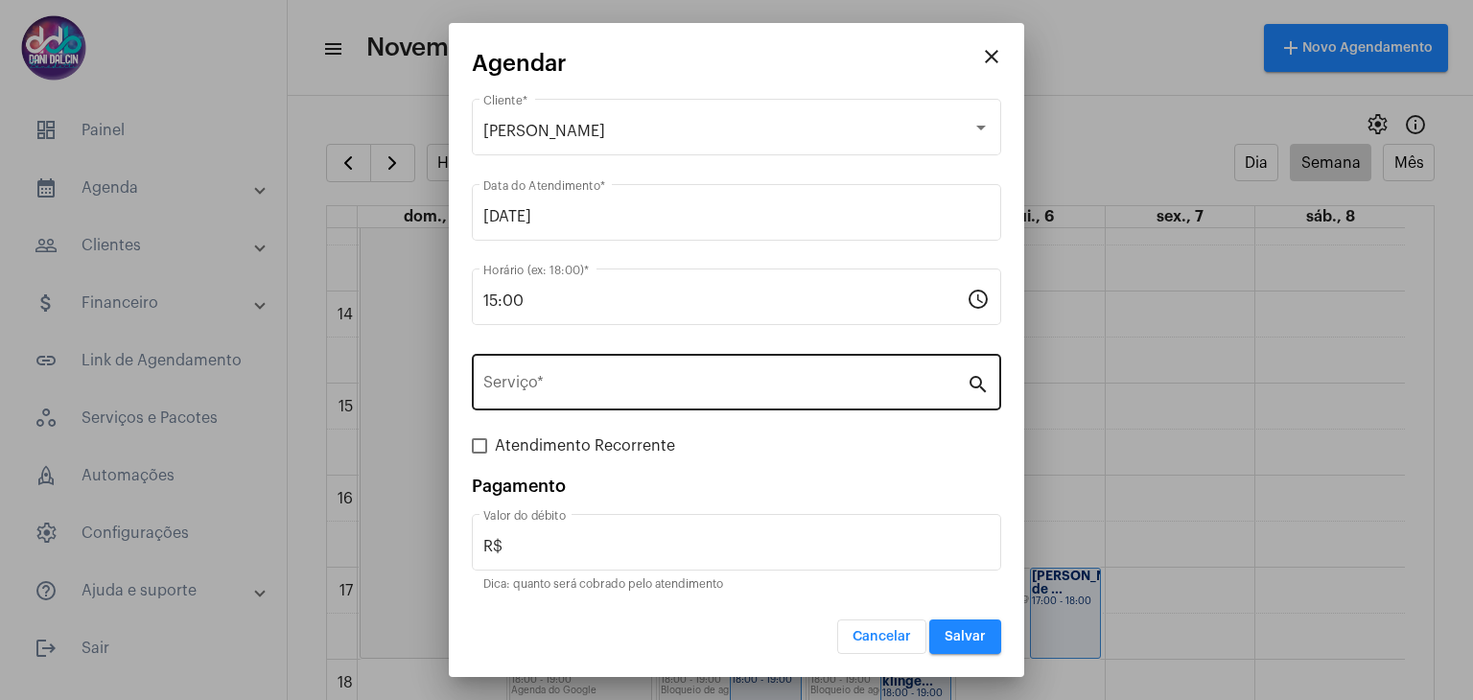
click at [583, 399] on div "Serviço *" at bounding box center [724, 380] width 483 height 60
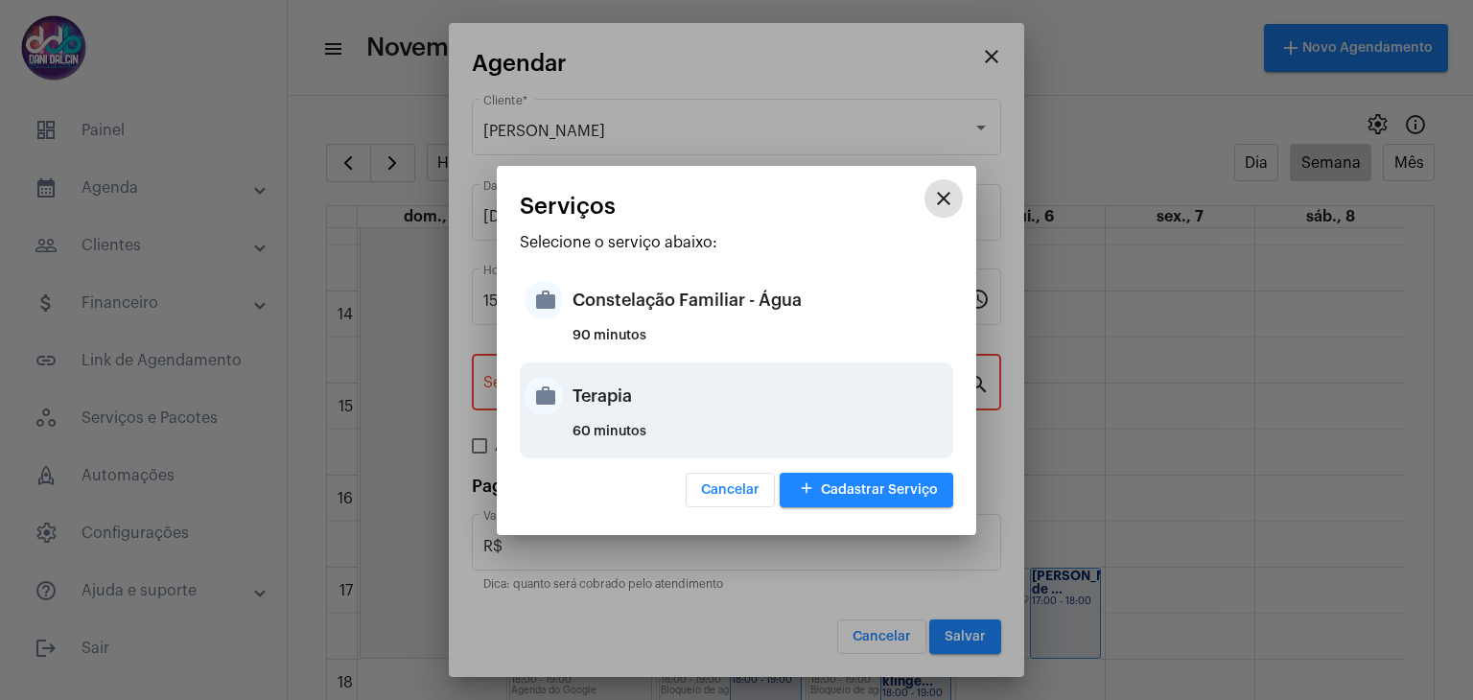
click at [596, 383] on div "Terapia" at bounding box center [760, 396] width 376 height 58
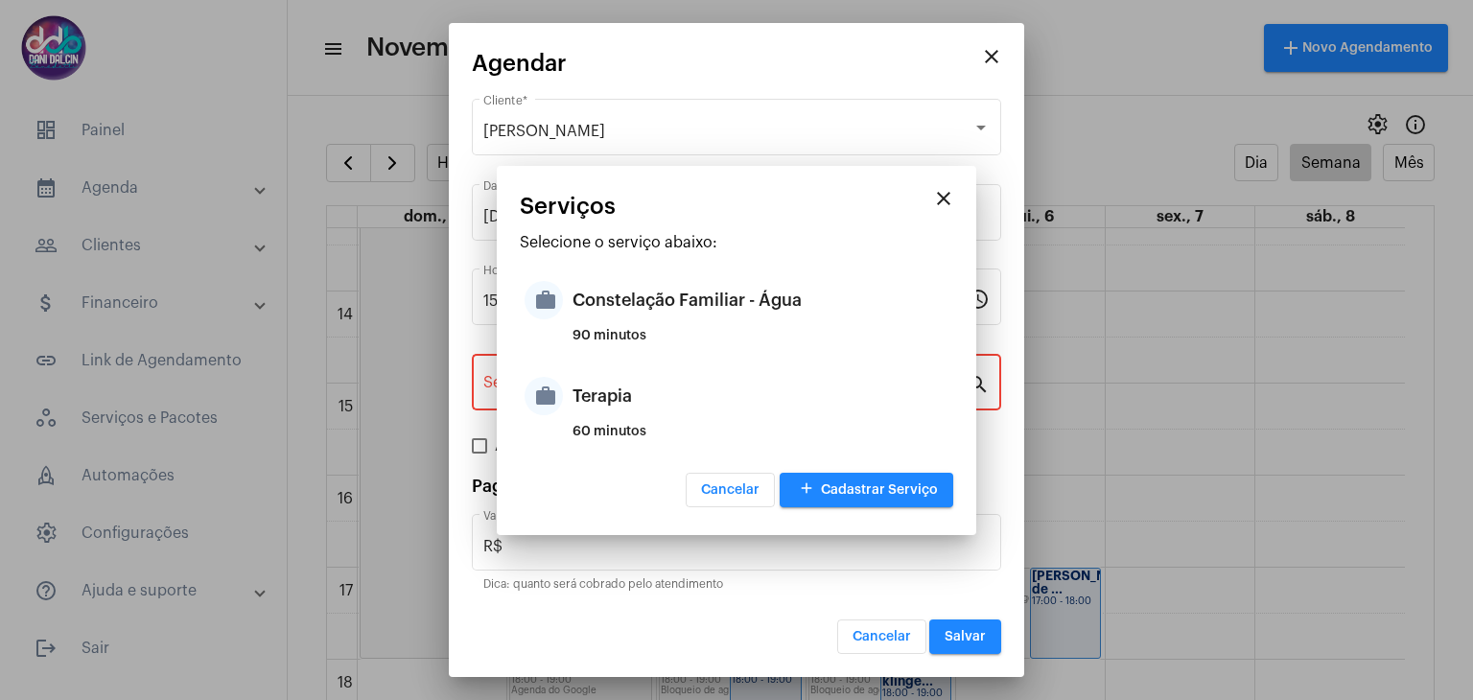
type input "Terapia"
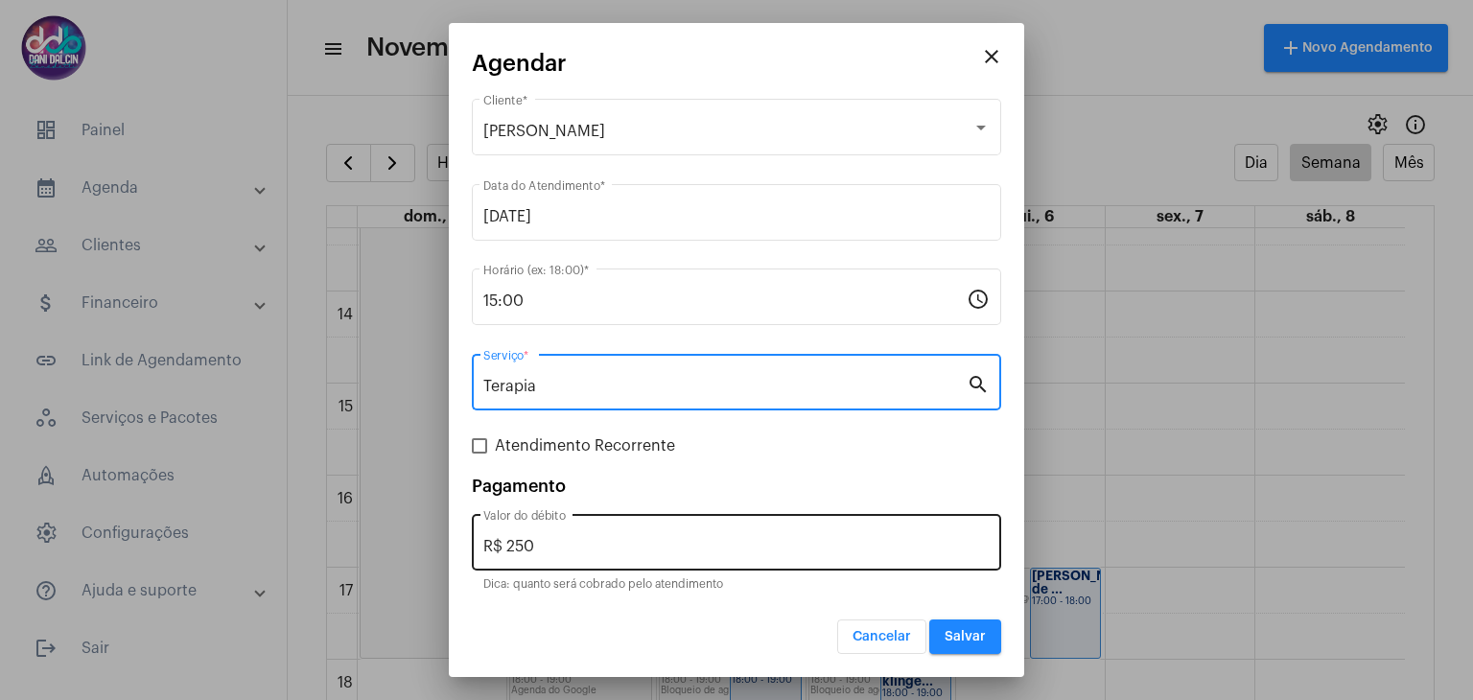
click at [573, 544] on input "R$ 250" at bounding box center [736, 546] width 506 height 17
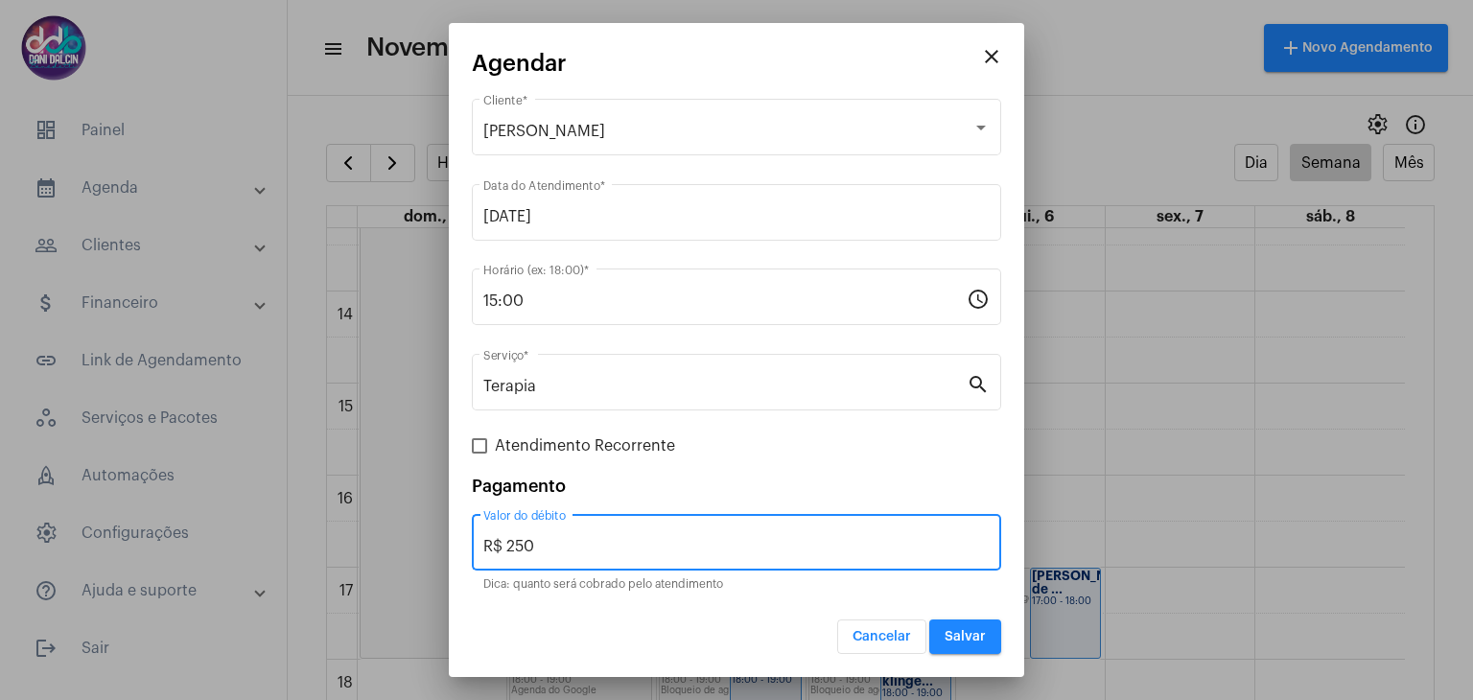
click at [573, 544] on input "R$ 250" at bounding box center [736, 546] width 506 height 17
type input "R$ 150"
click at [476, 445] on span at bounding box center [479, 445] width 15 height 15
click at [478, 453] on input "Atendimento Recorrente" at bounding box center [478, 453] width 1 height 1
checkbox input "true"
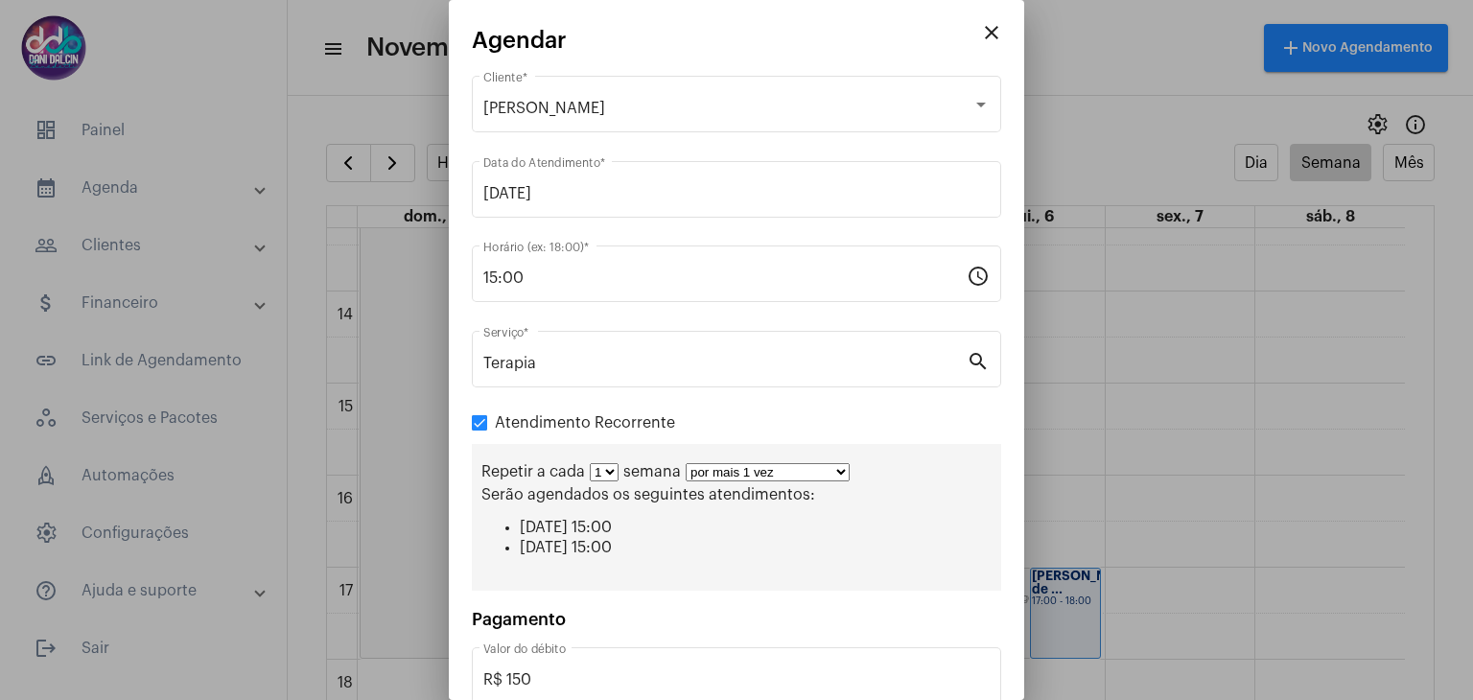
click at [832, 474] on select "por mais 1 vez por mais 2 vezes por mais 3 vezes por mais 4 vezes por mais 5 ve…" at bounding box center [767, 472] width 164 height 18
select select "10: 0"
click at [685, 463] on select "por mais 1 vez por mais 2 vezes por mais 3 vezes por mais 4 vezes por mais 5 ve…" at bounding box center [767, 472] width 164 height 18
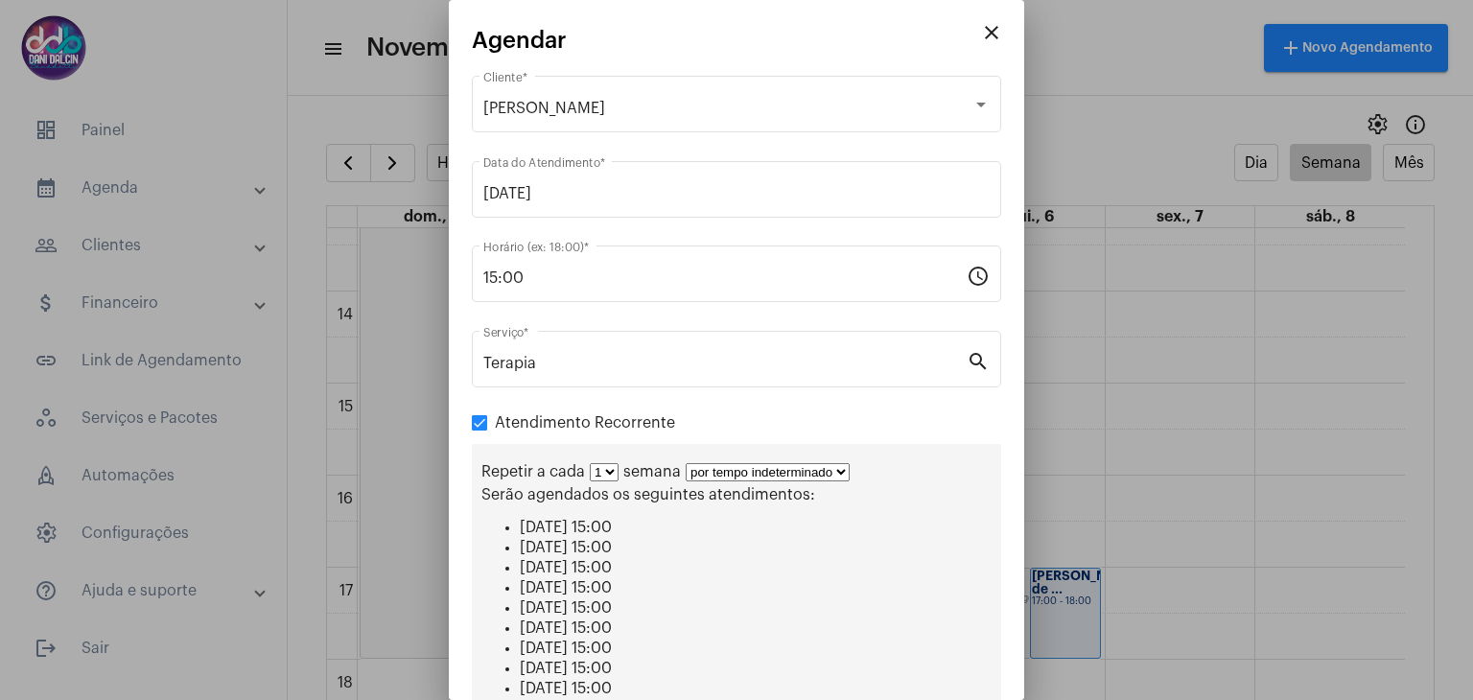
click at [614, 476] on select "1 2 3 4 5 6 7 8" at bounding box center [604, 472] width 29 height 18
select select "1: 2"
click at [590, 463] on select "1 2 3 4 5 6 7 8" at bounding box center [604, 472] width 29 height 18
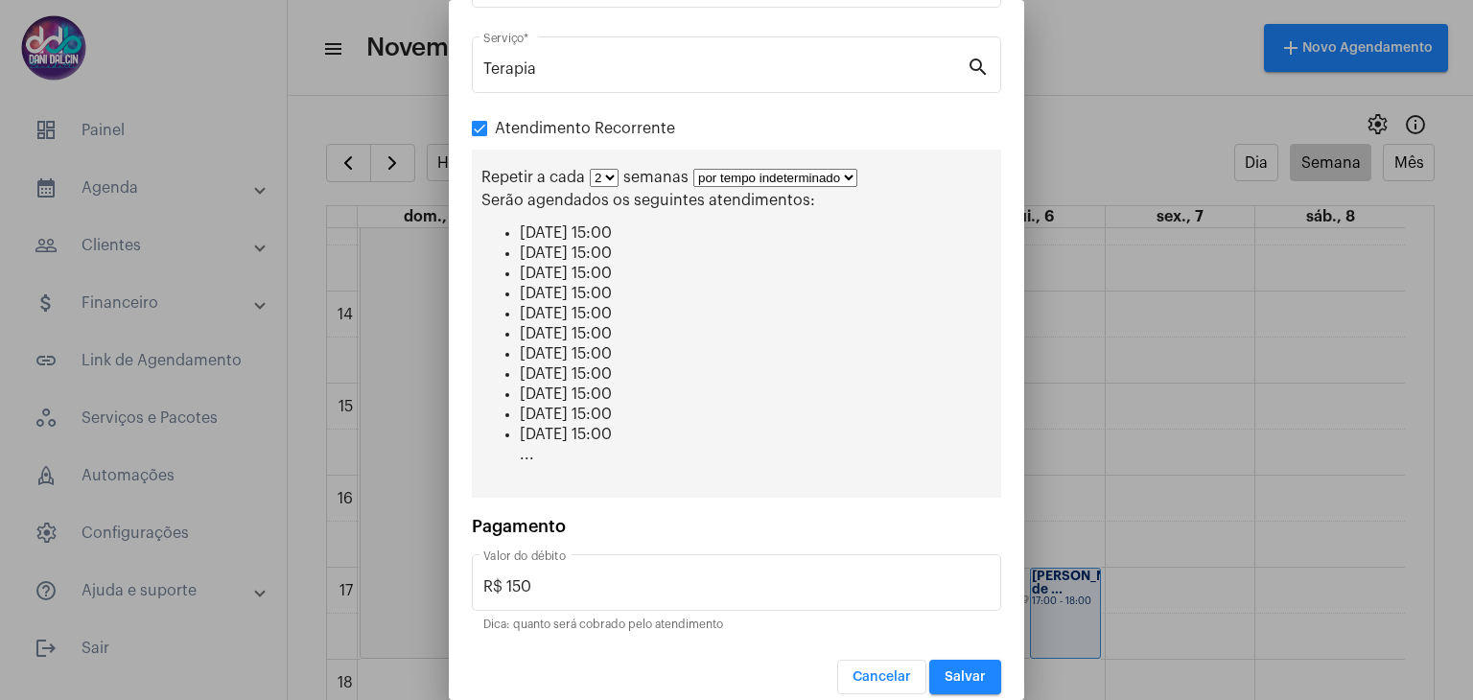
scroll to position [305, 0]
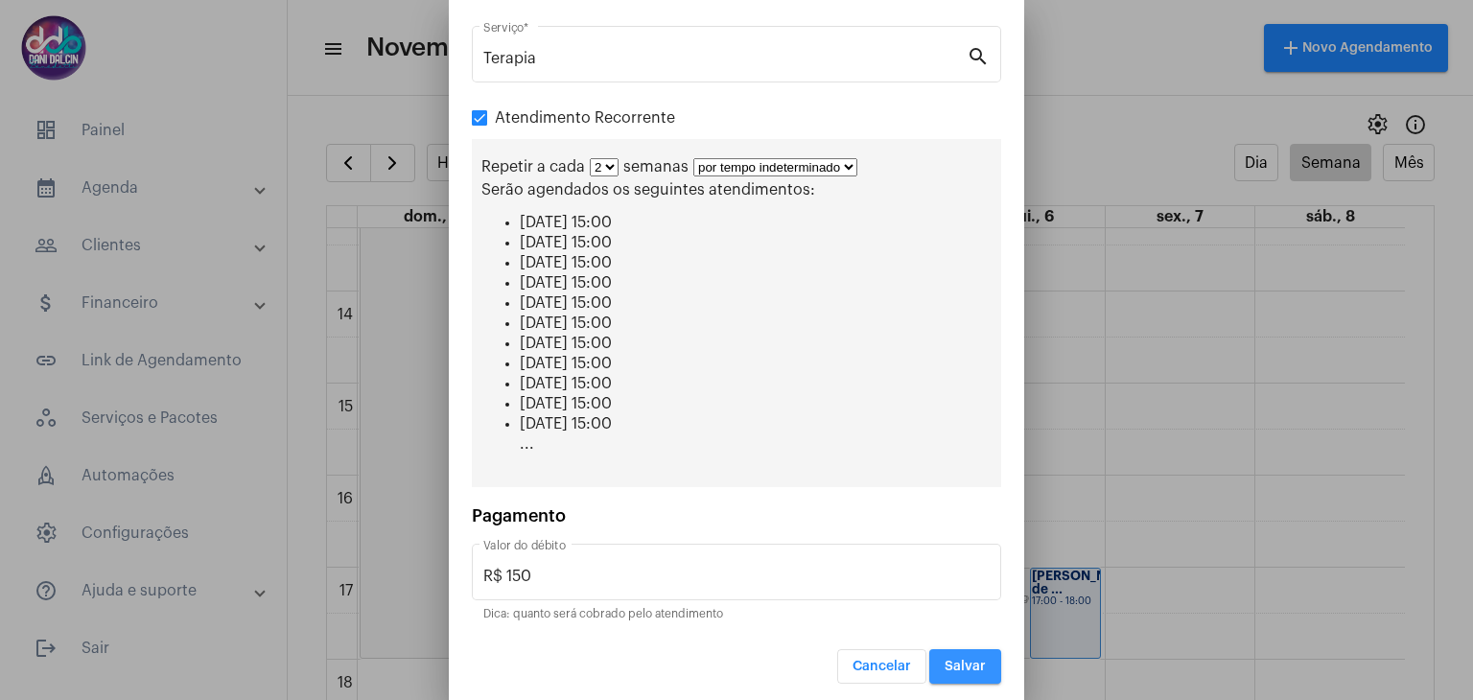
click at [960, 660] on span "Salvar" at bounding box center [964, 666] width 41 height 13
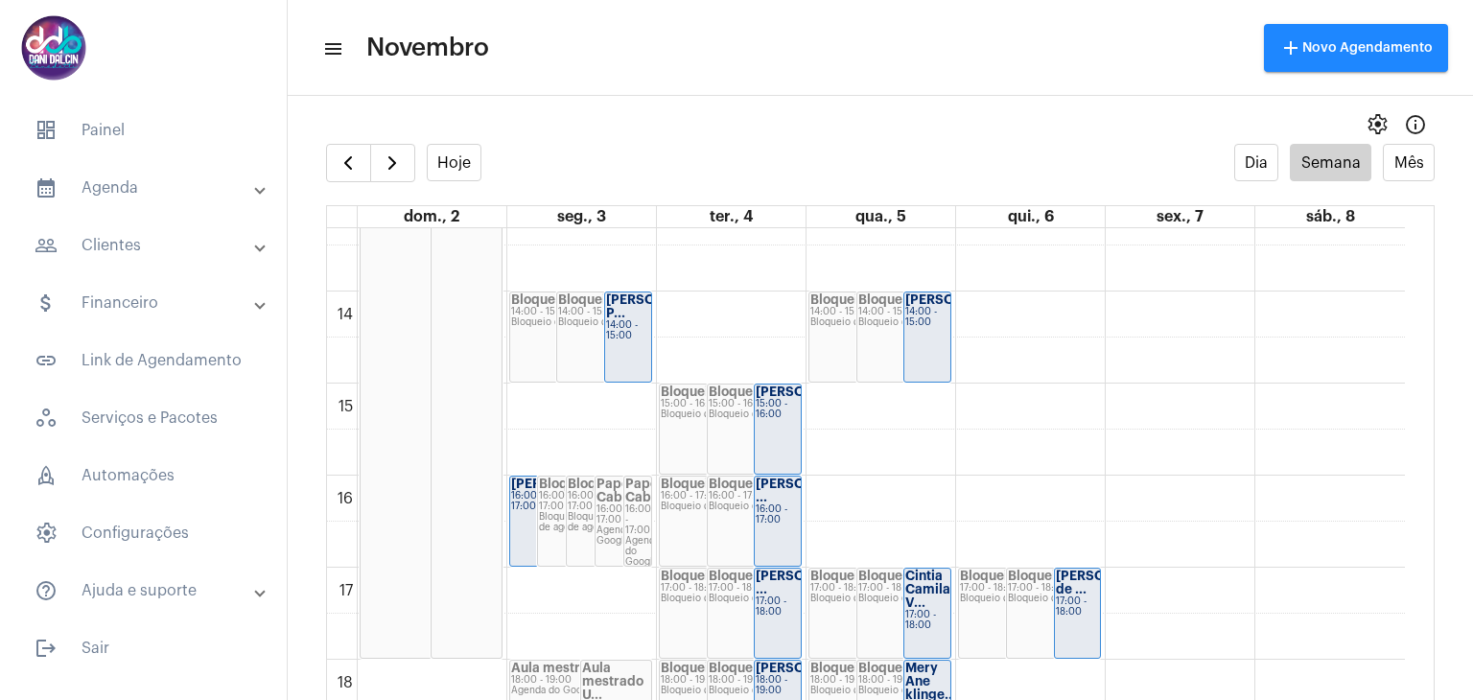
click at [146, 183] on mat-panel-title "calendar_month_outlined Agenda" at bounding box center [145, 187] width 221 height 23
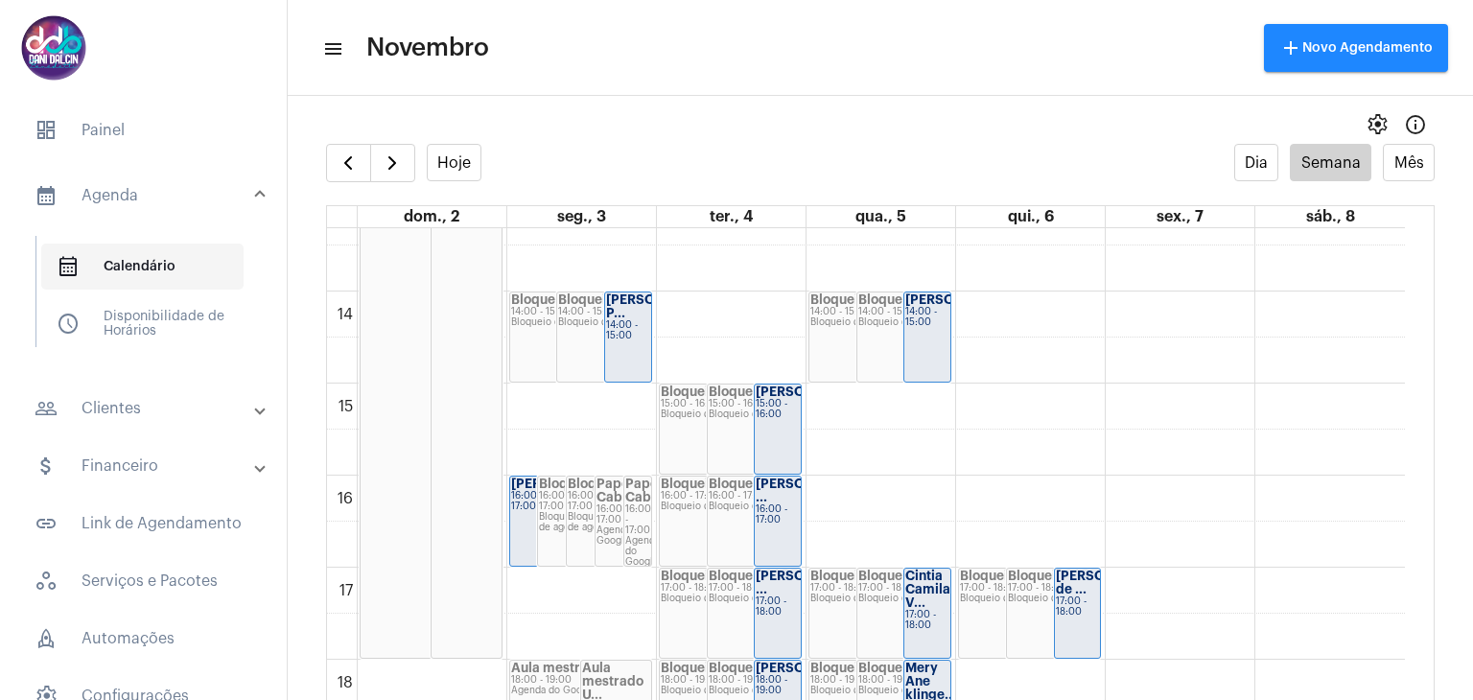
click at [151, 272] on span "calendar_month_outlined Calendário" at bounding box center [142, 267] width 202 height 46
click at [151, 268] on span "calendar_month_outlined Calendário" at bounding box center [142, 267] width 202 height 46
click at [348, 162] on span "button" at bounding box center [348, 162] width 23 height 23
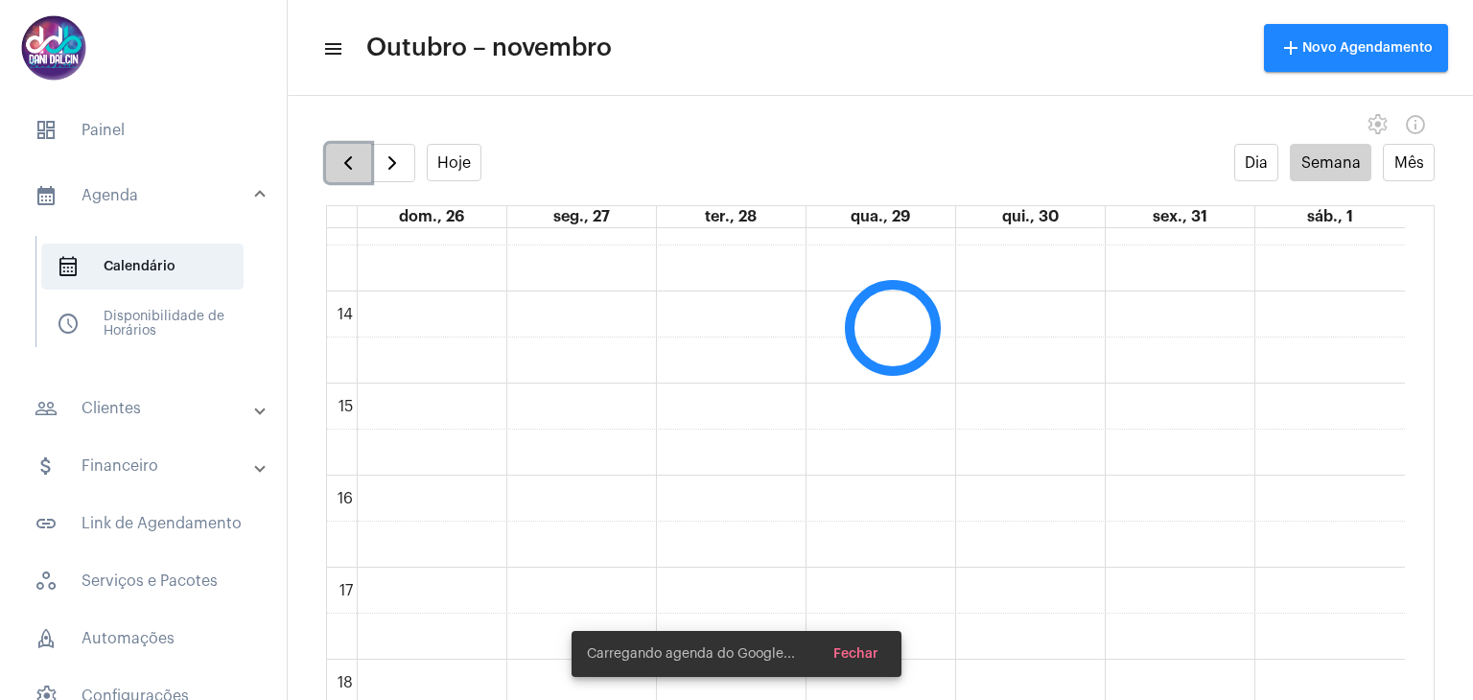
scroll to position [552, 0]
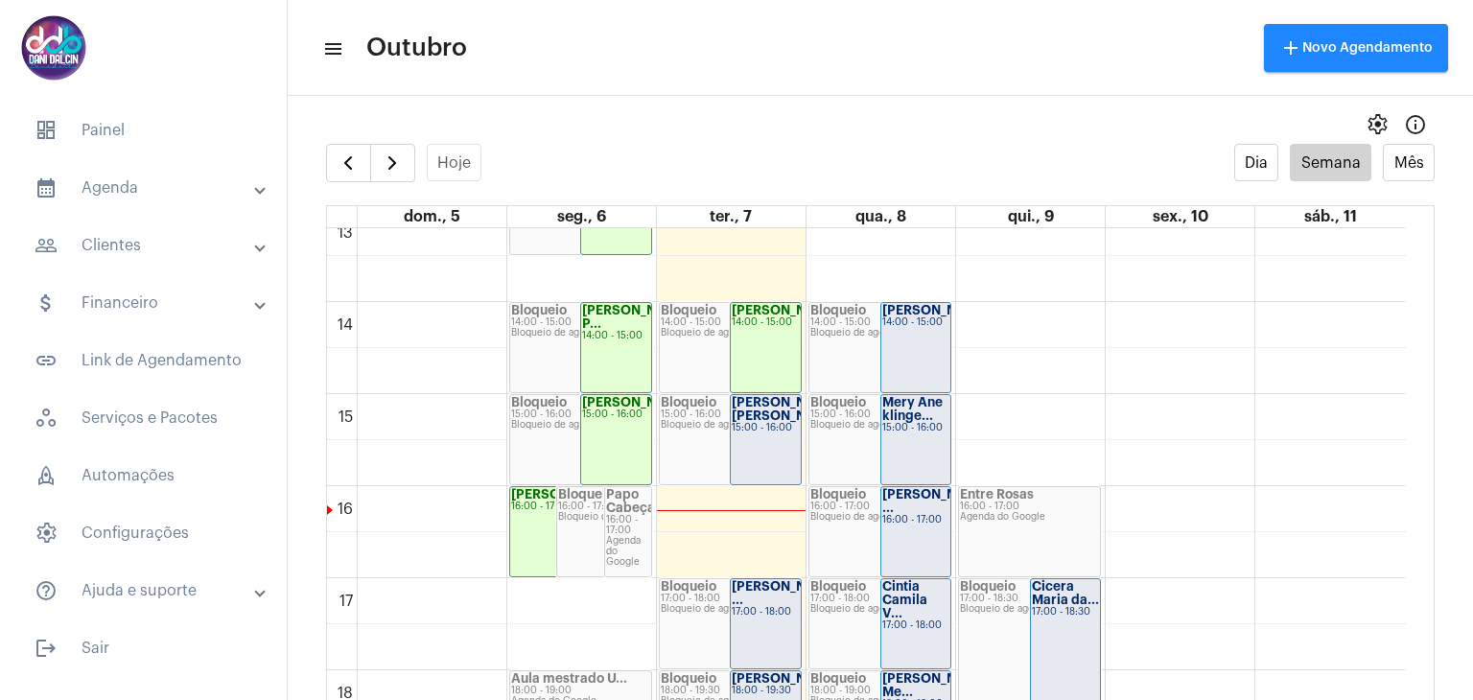
scroll to position [1225, 0]
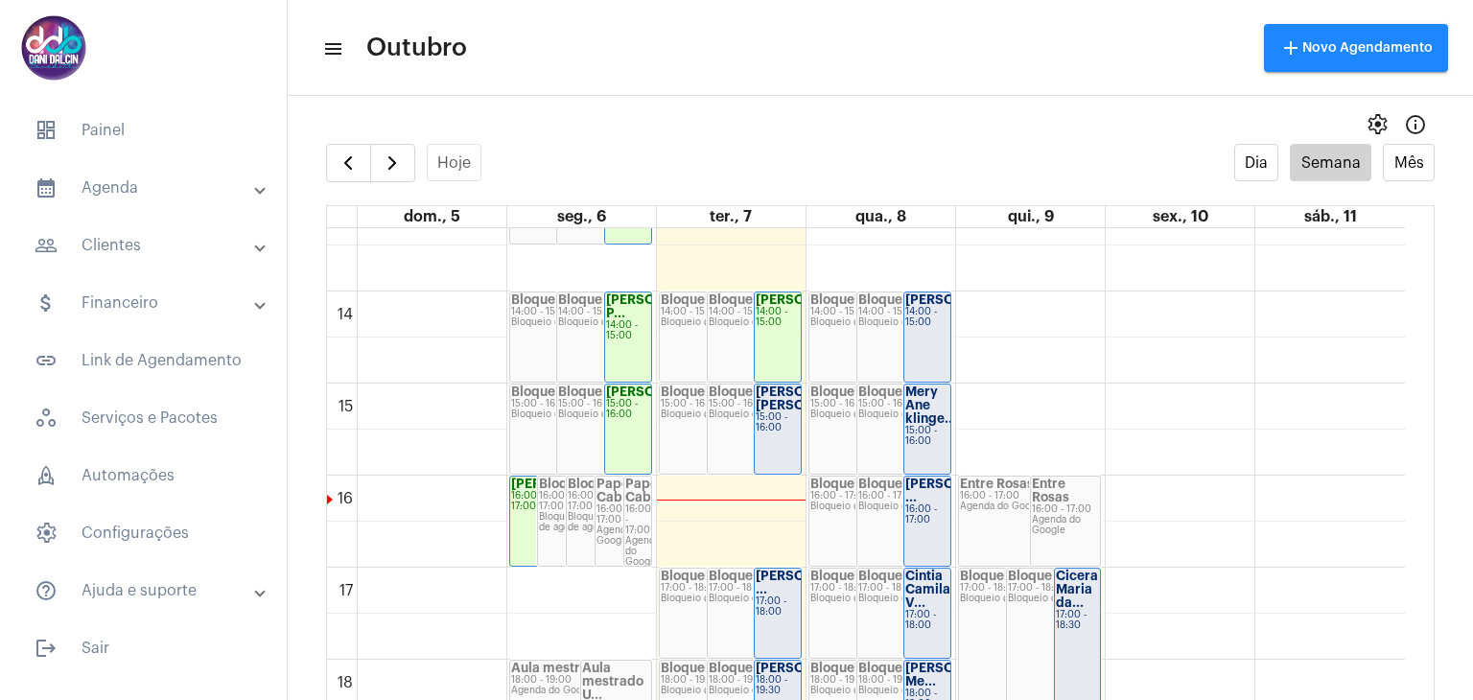
click at [767, 430] on div "15:00 - 16:00" at bounding box center [777, 422] width 44 height 21
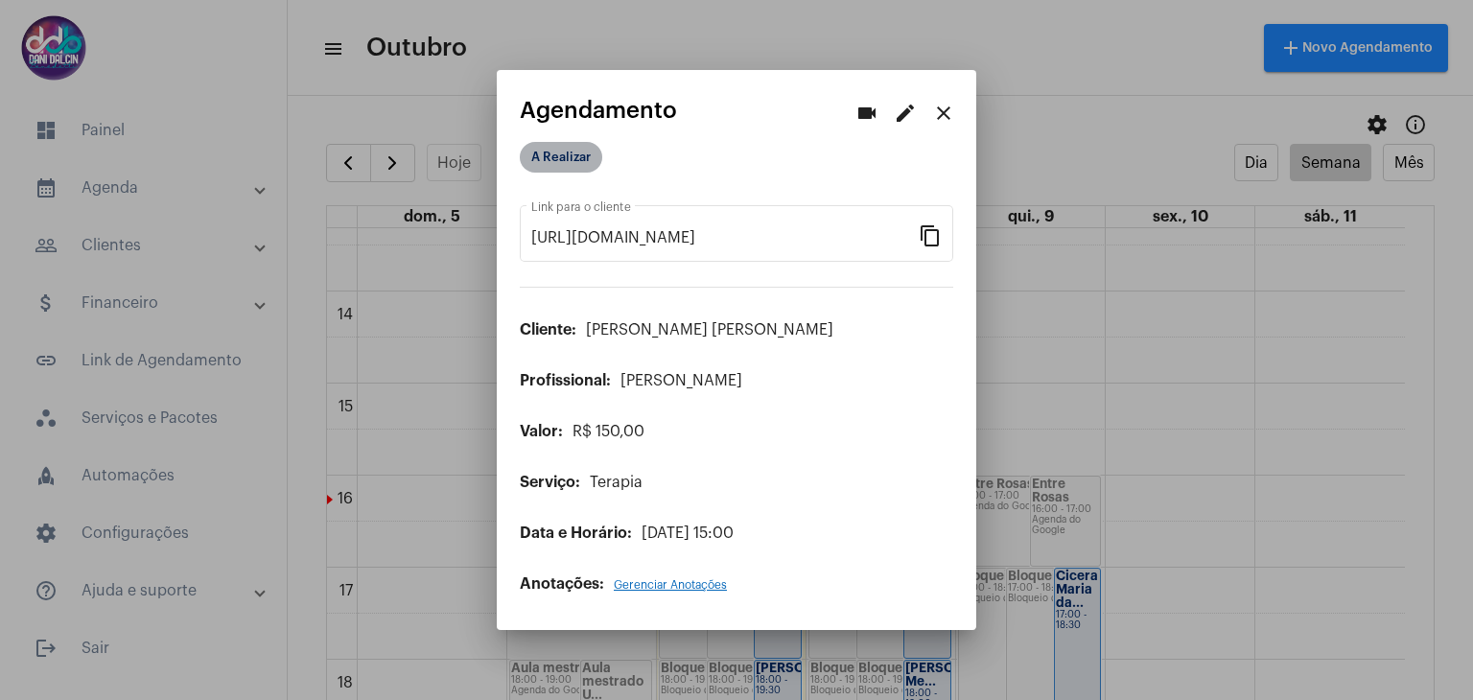
click at [532, 162] on mat-chip "A Realizar" at bounding box center [561, 157] width 82 height 31
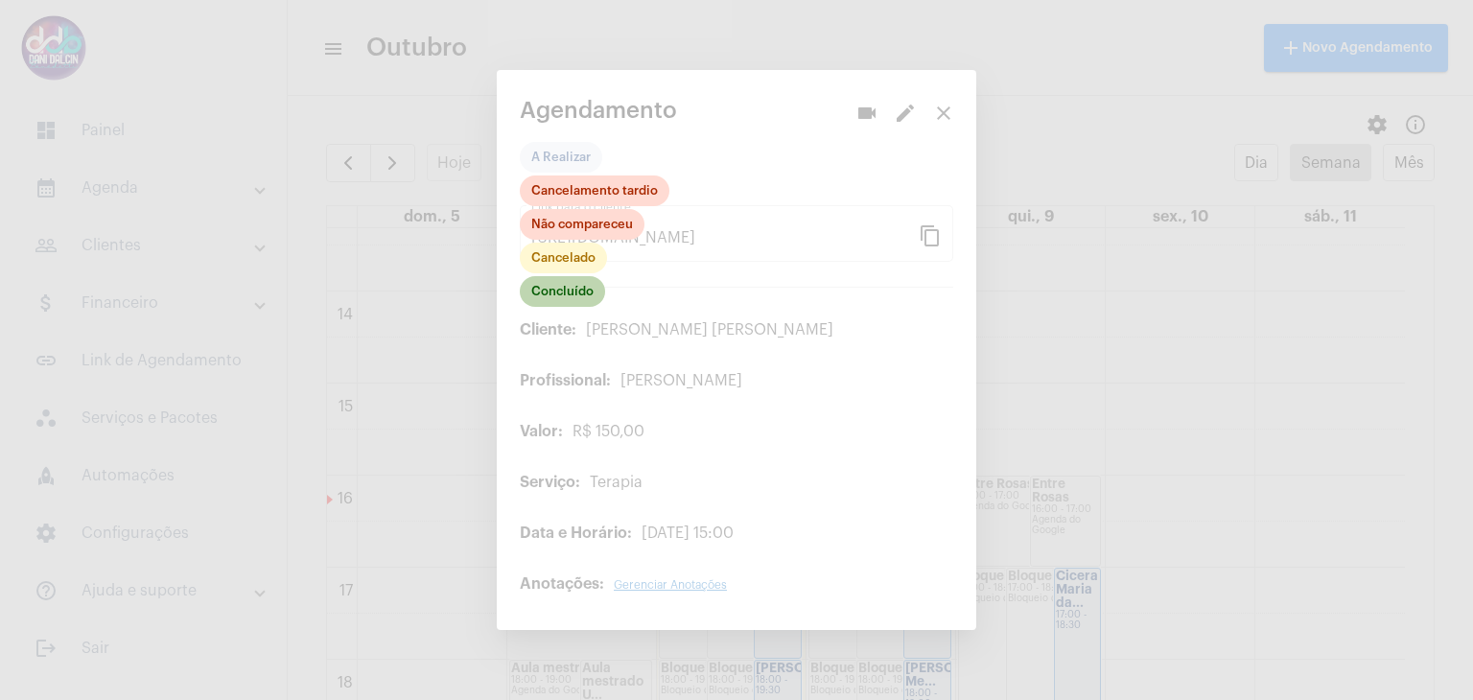
click at [556, 292] on mat-chip "Concluído" at bounding box center [562, 291] width 85 height 31
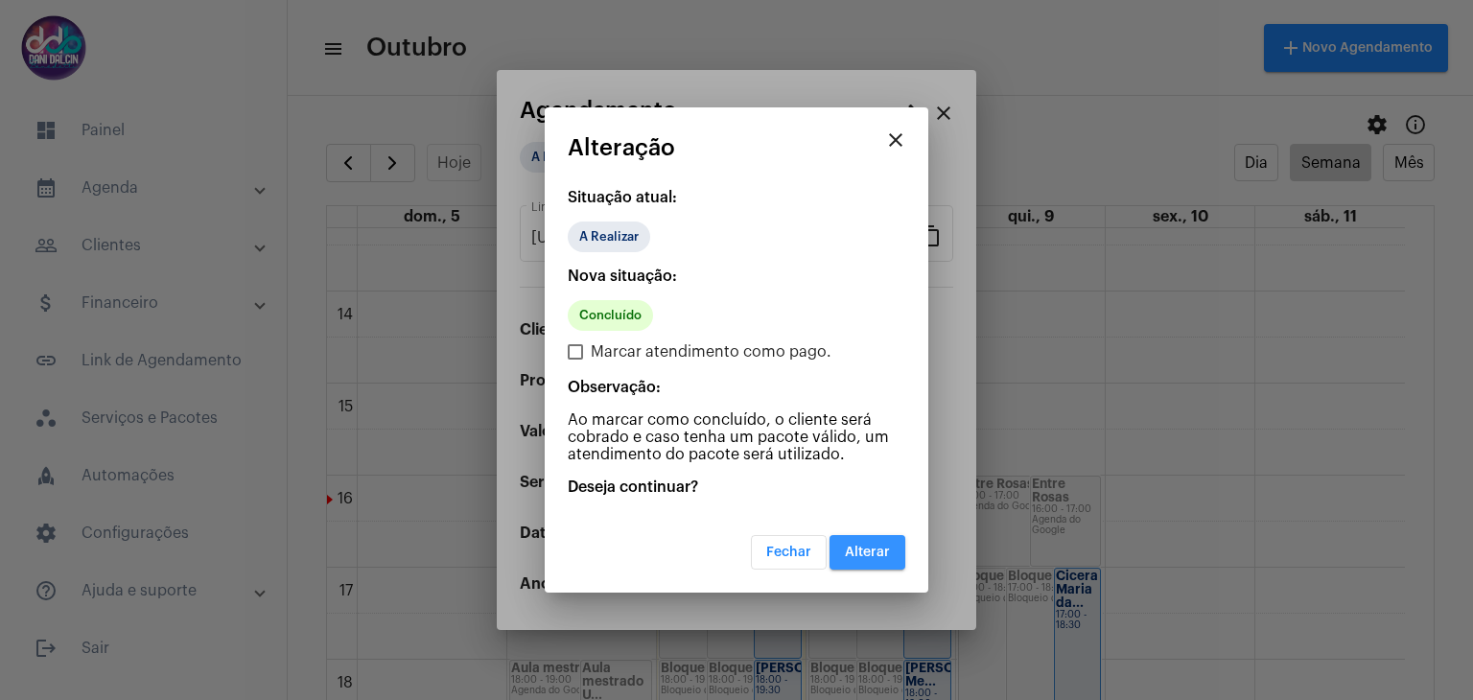
click at [874, 550] on span "Alterar" at bounding box center [867, 551] width 45 height 13
